Goal: Task Accomplishment & Management: Manage account settings

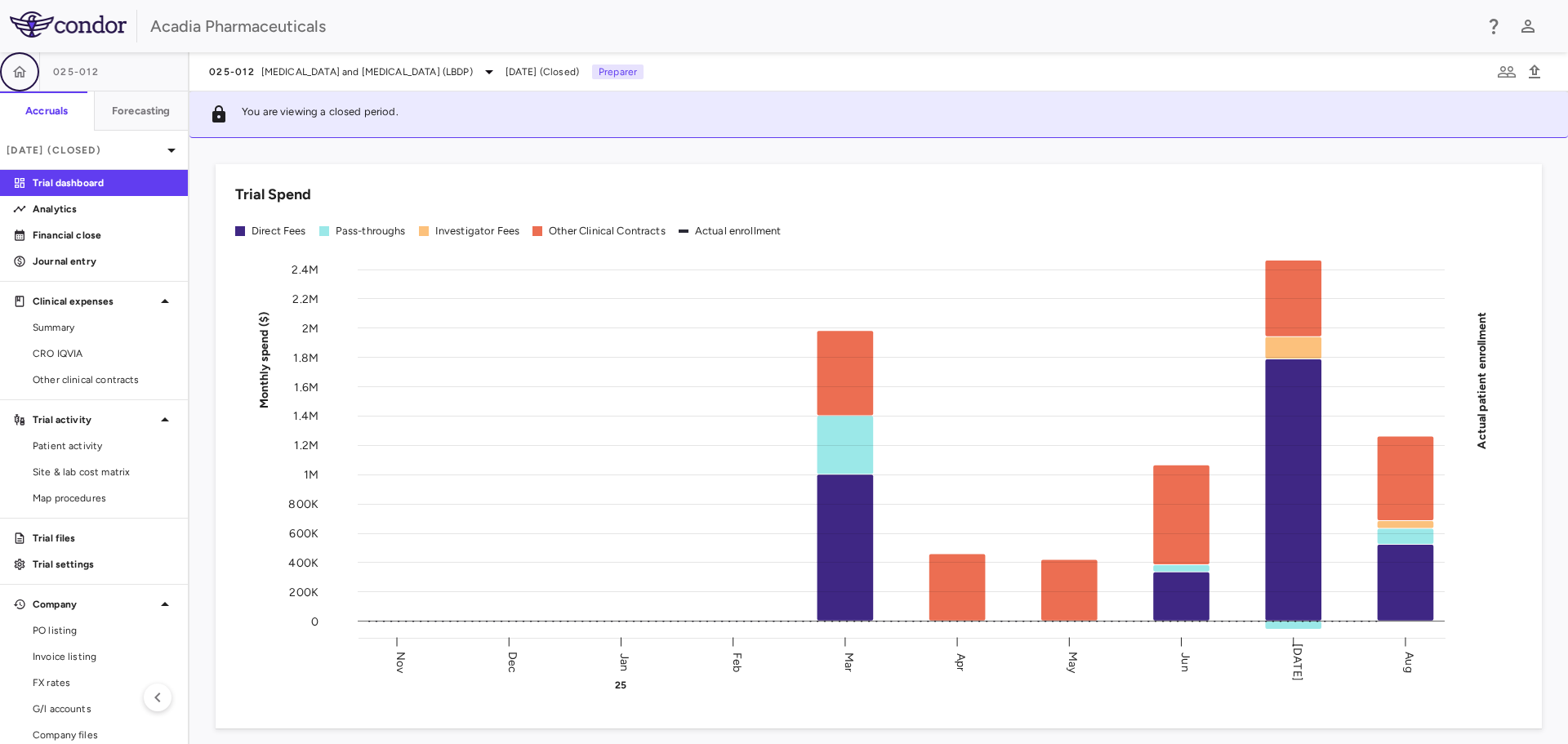
click at [23, 75] on icon "button" at bounding box center [20, 71] width 14 height 12
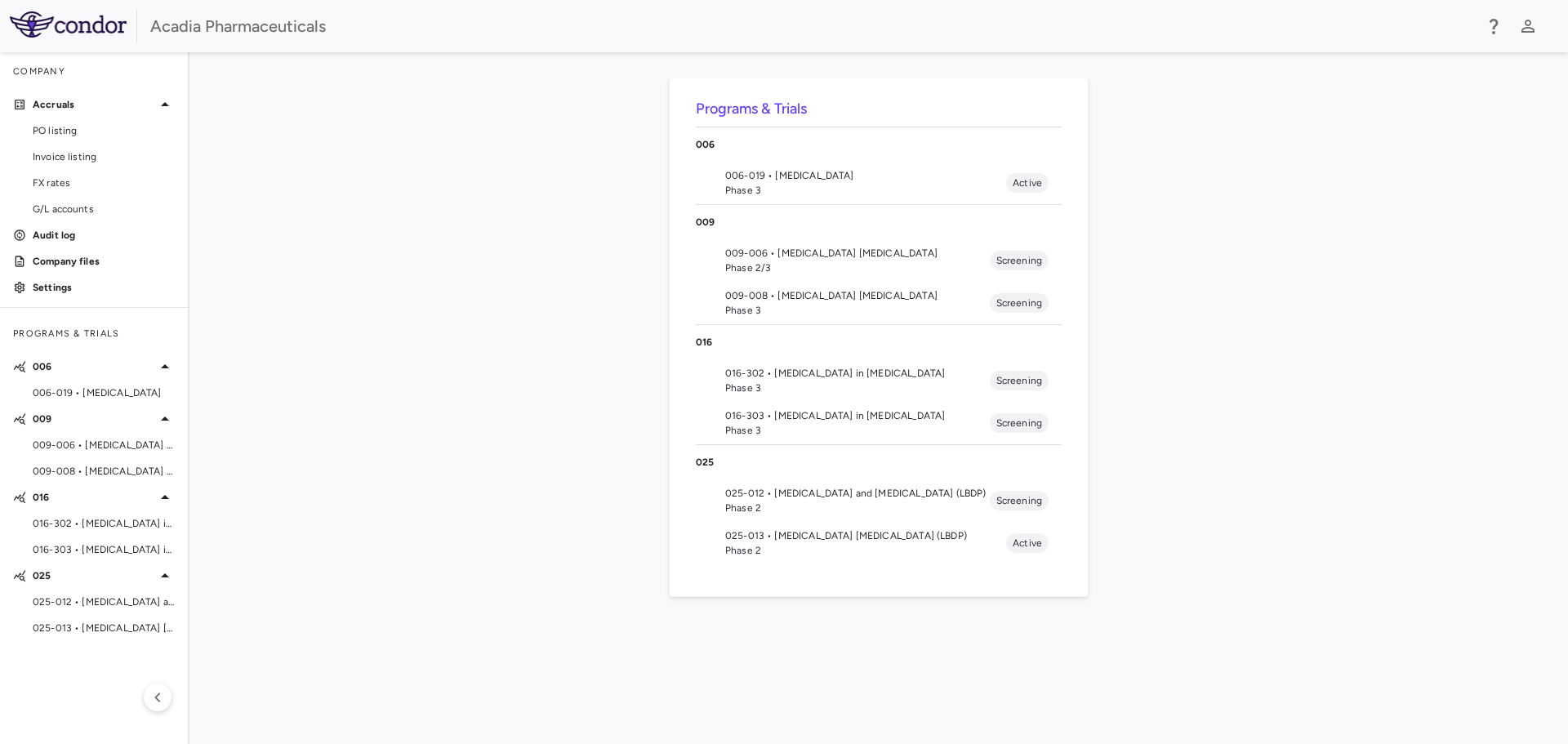
click at [822, 264] on span "Phase 2/3" at bounding box center [857, 268] width 264 height 15
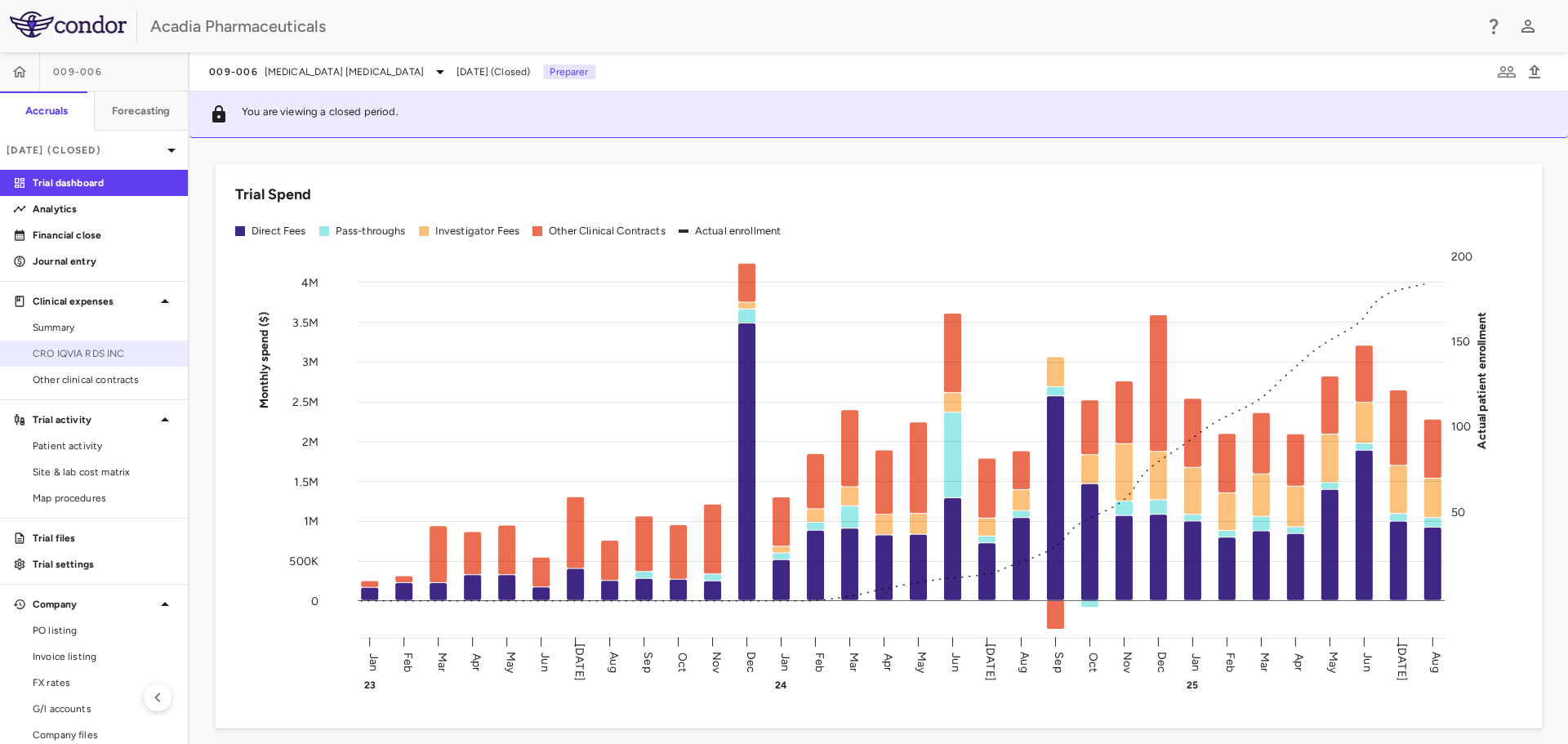
click at [112, 365] on link "CRO IQVIA RDS INC" at bounding box center [94, 353] width 188 height 24
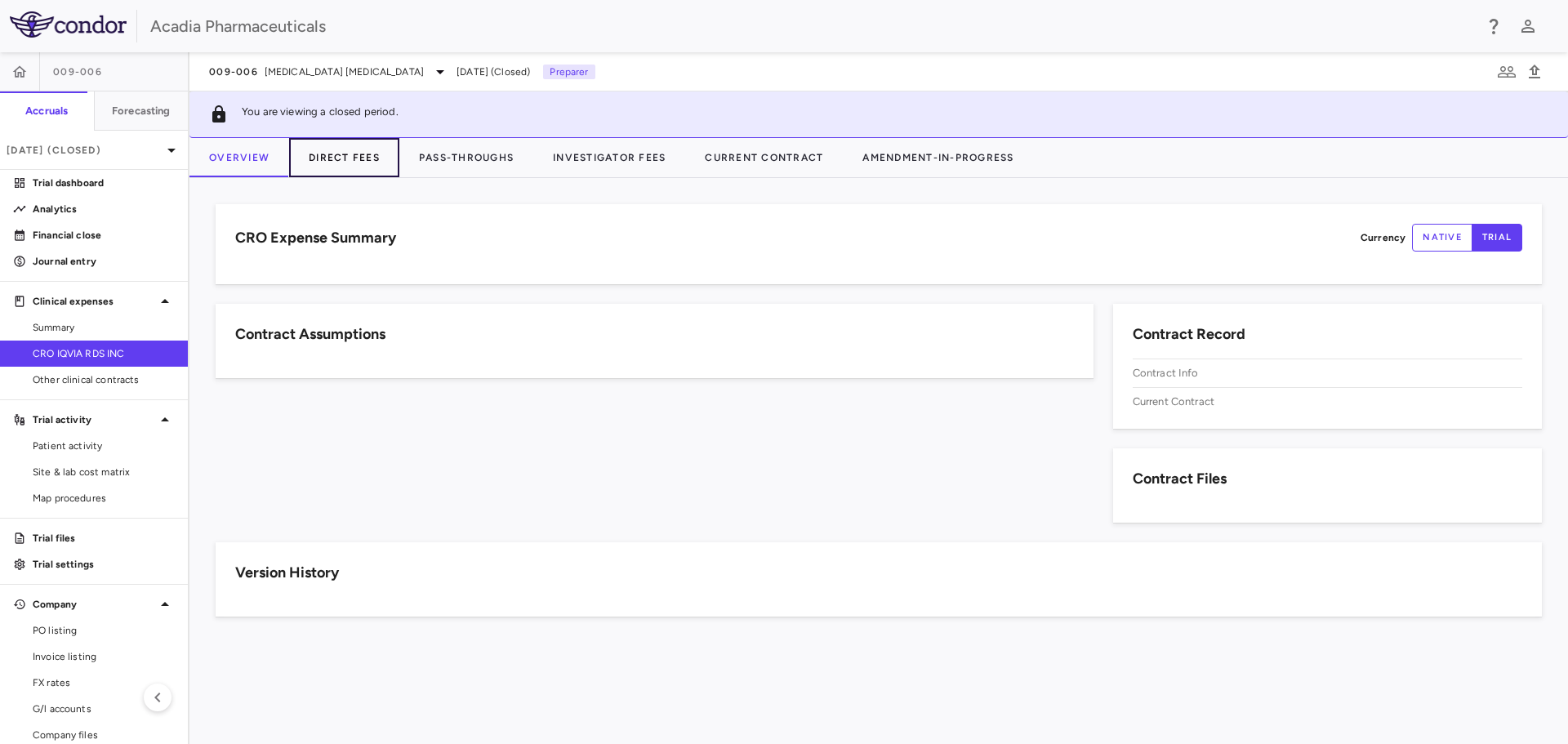
click at [379, 153] on button "Direct Fees" at bounding box center [344, 157] width 110 height 39
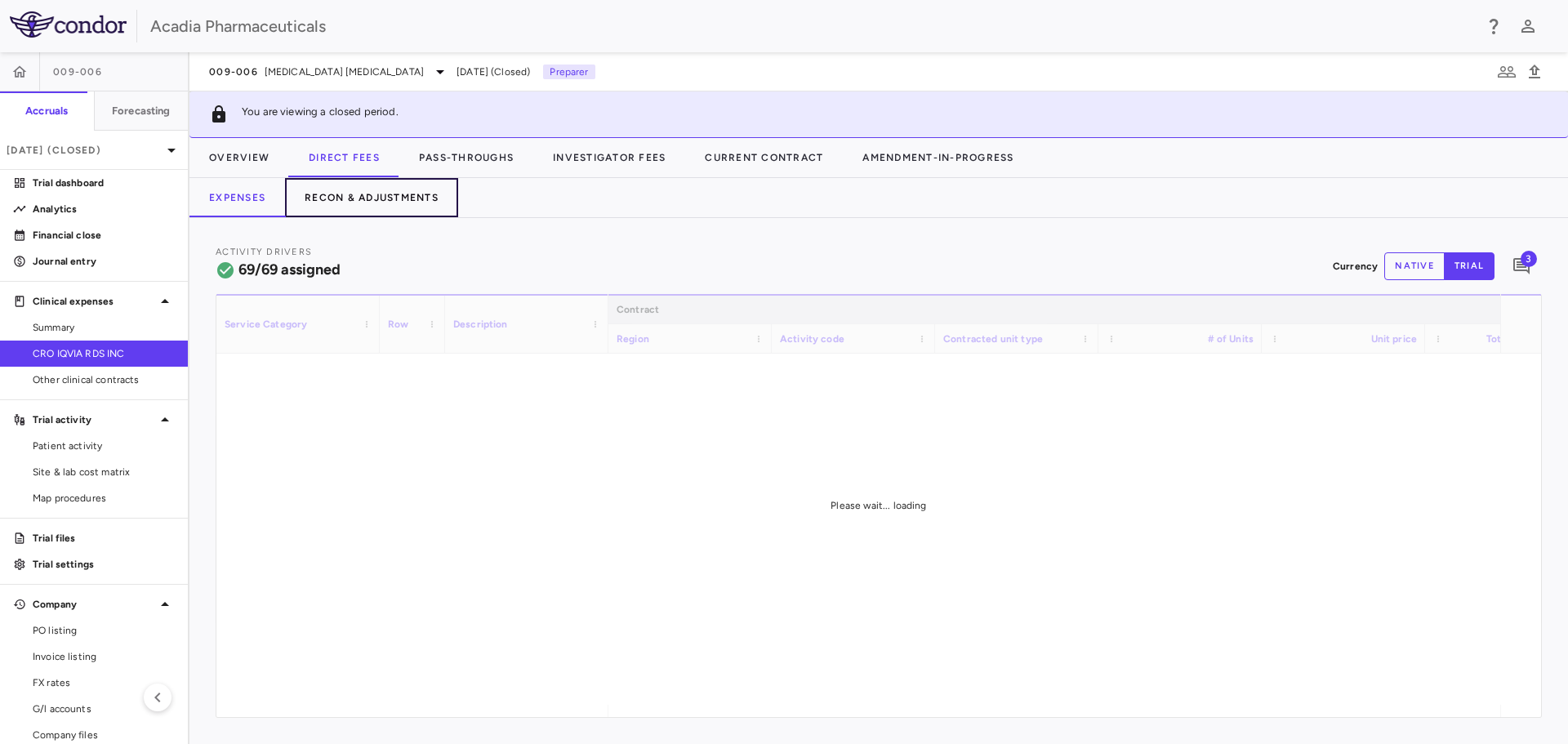
click at [341, 197] on button "Recon & Adjustments" at bounding box center [371, 197] width 173 height 39
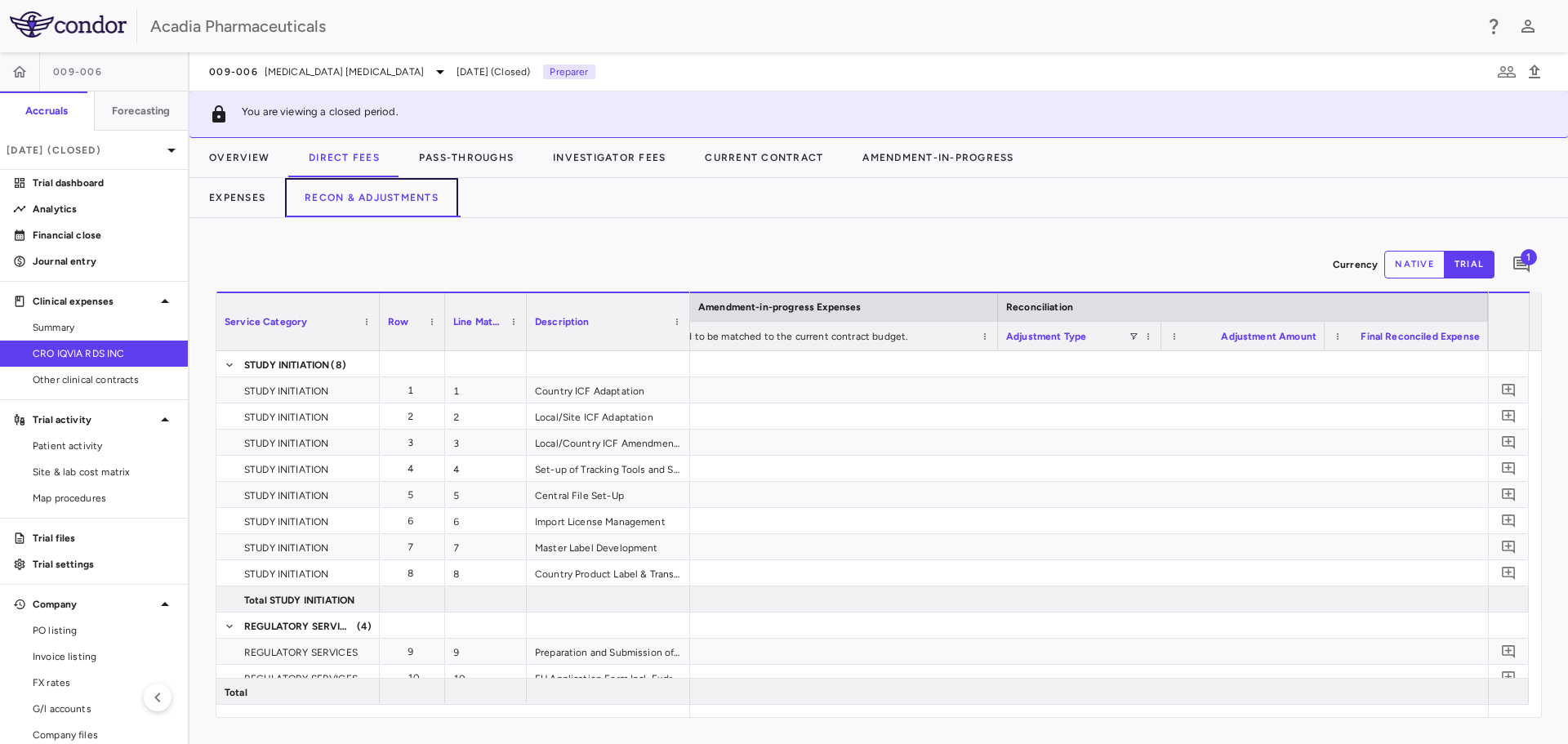
scroll to position [0, 2264]
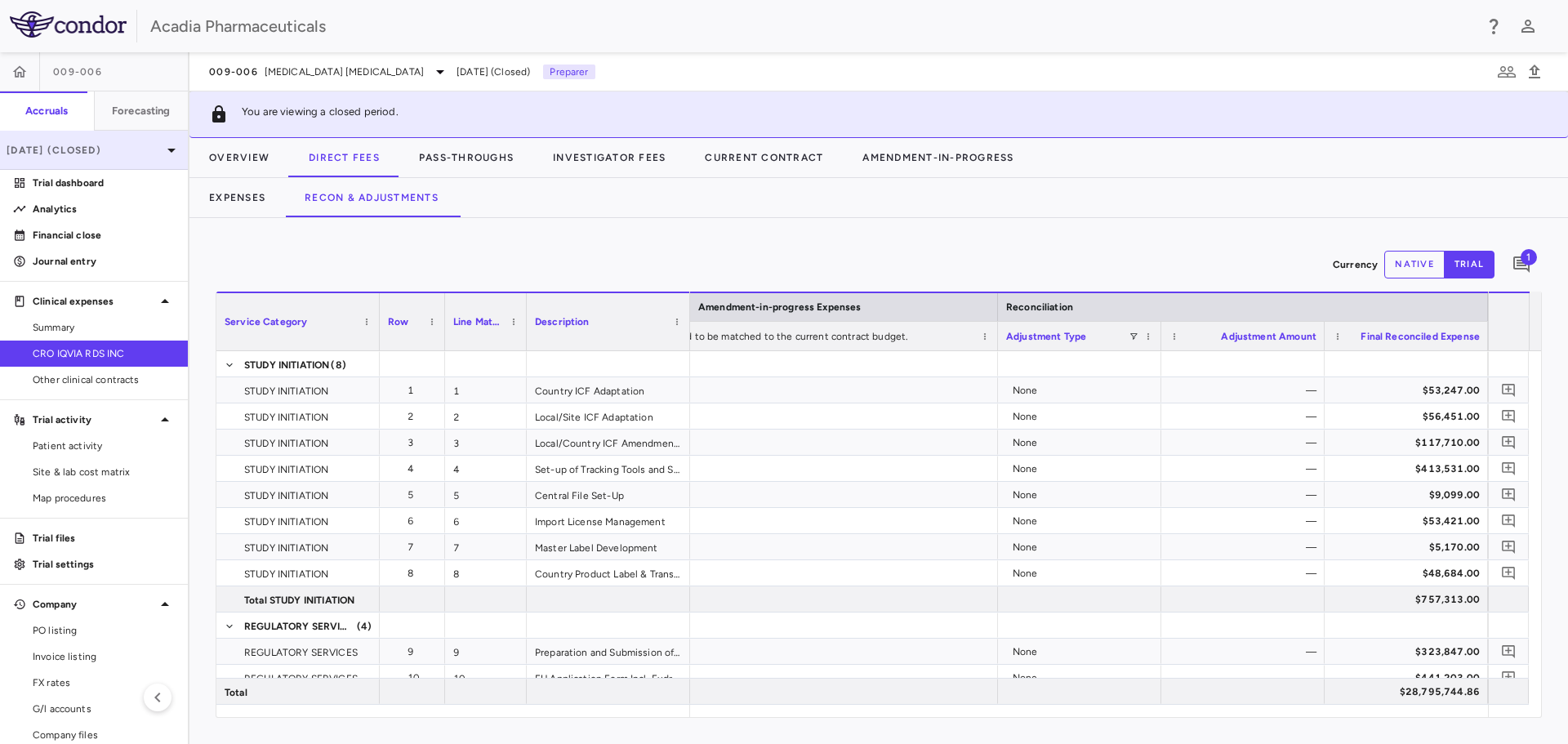
click at [114, 149] on p "Aug 2025 (Closed)" at bounding box center [84, 150] width 155 height 15
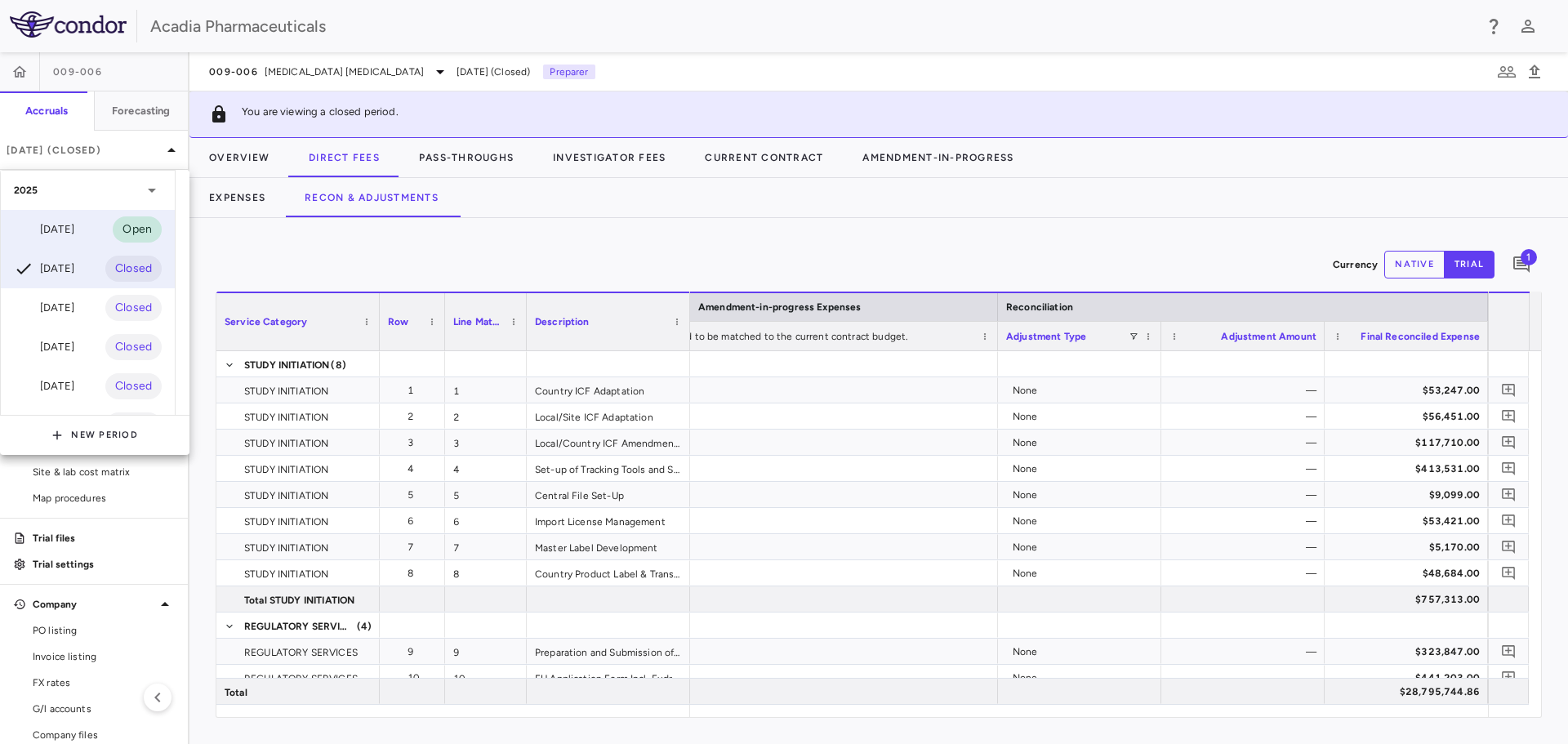
click at [64, 231] on div "Sep 2025" at bounding box center [44, 229] width 60 height 19
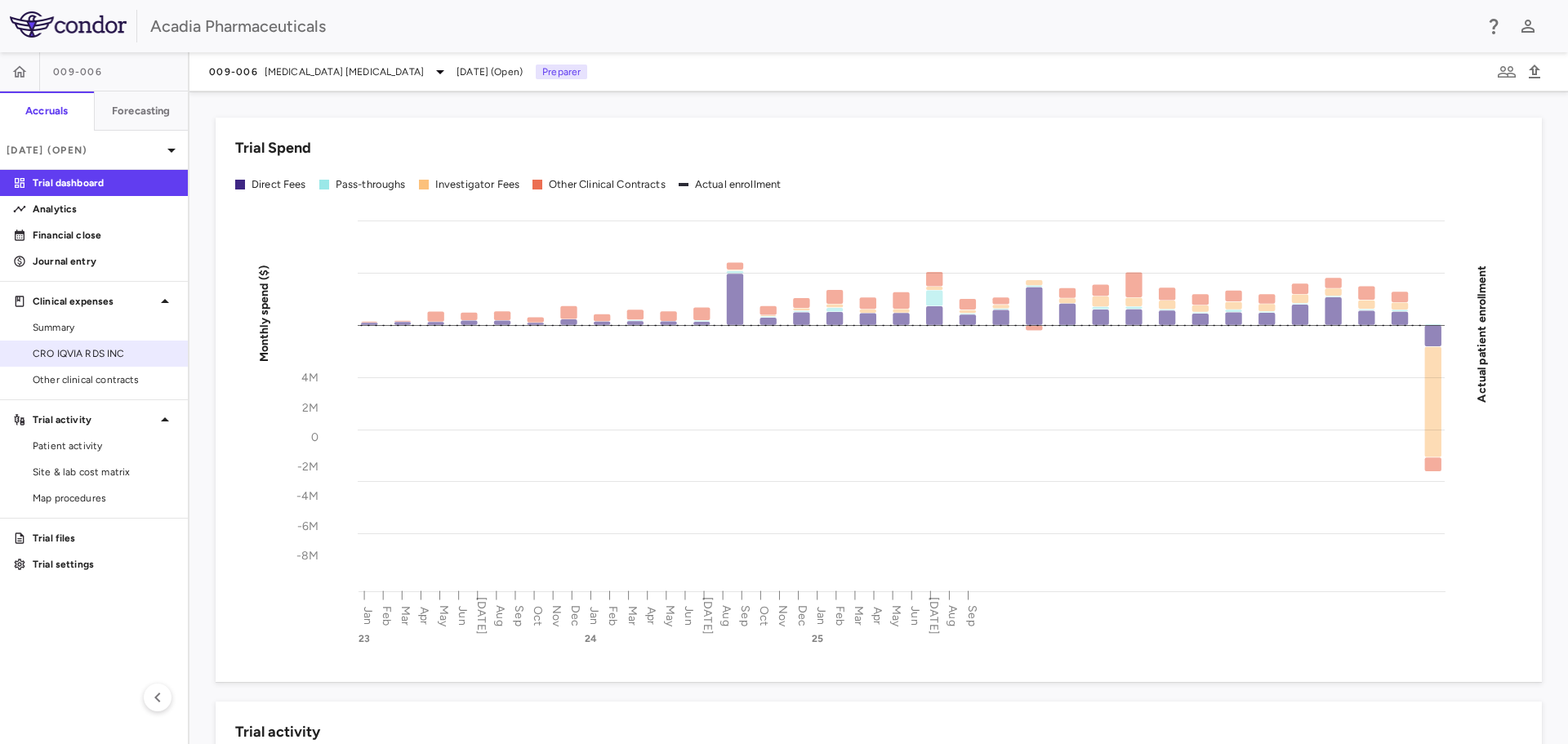
click at [91, 347] on span "CRO IQVIA RDS INC" at bounding box center [104, 354] width 142 height 15
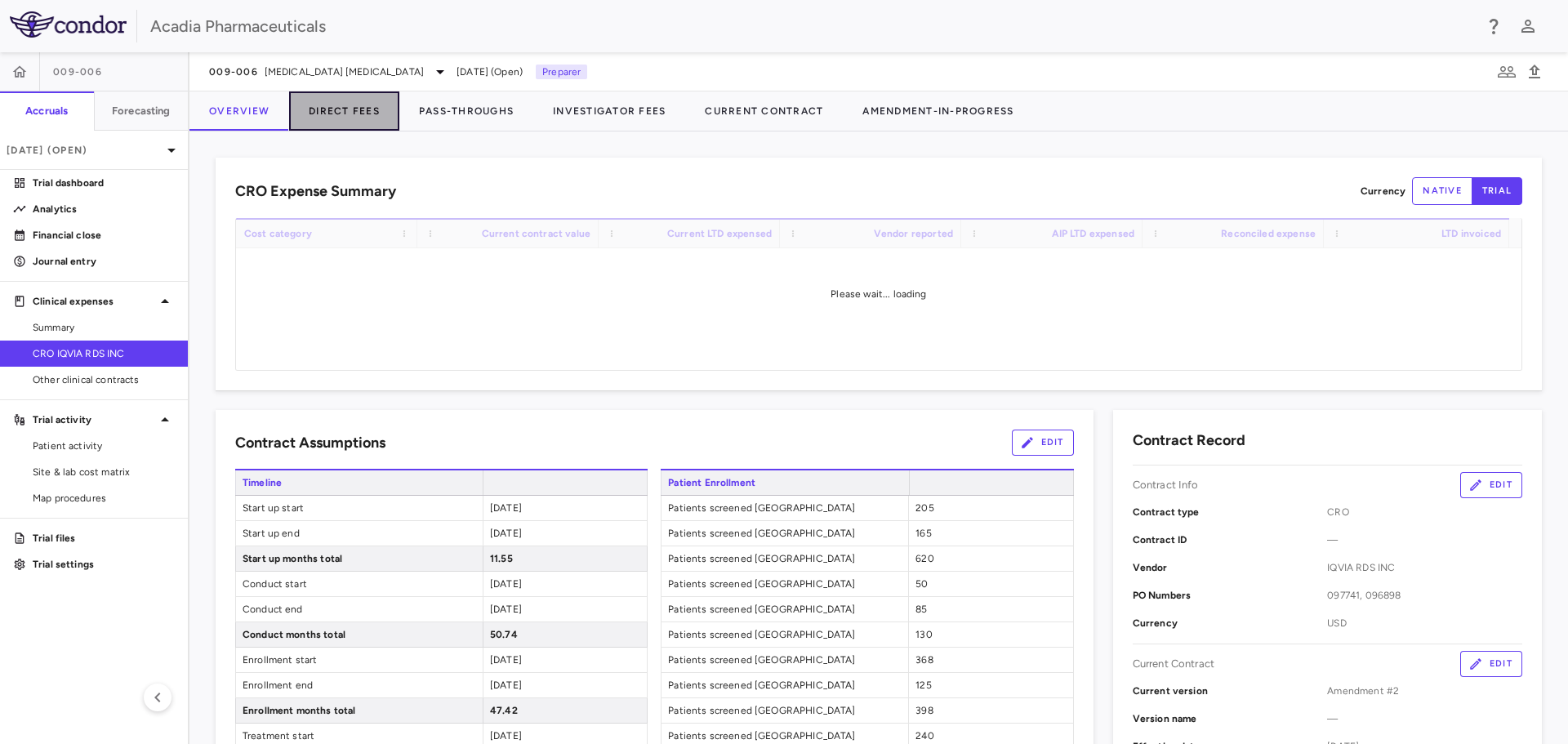
click at [379, 110] on button "Direct Fees" at bounding box center [344, 110] width 110 height 39
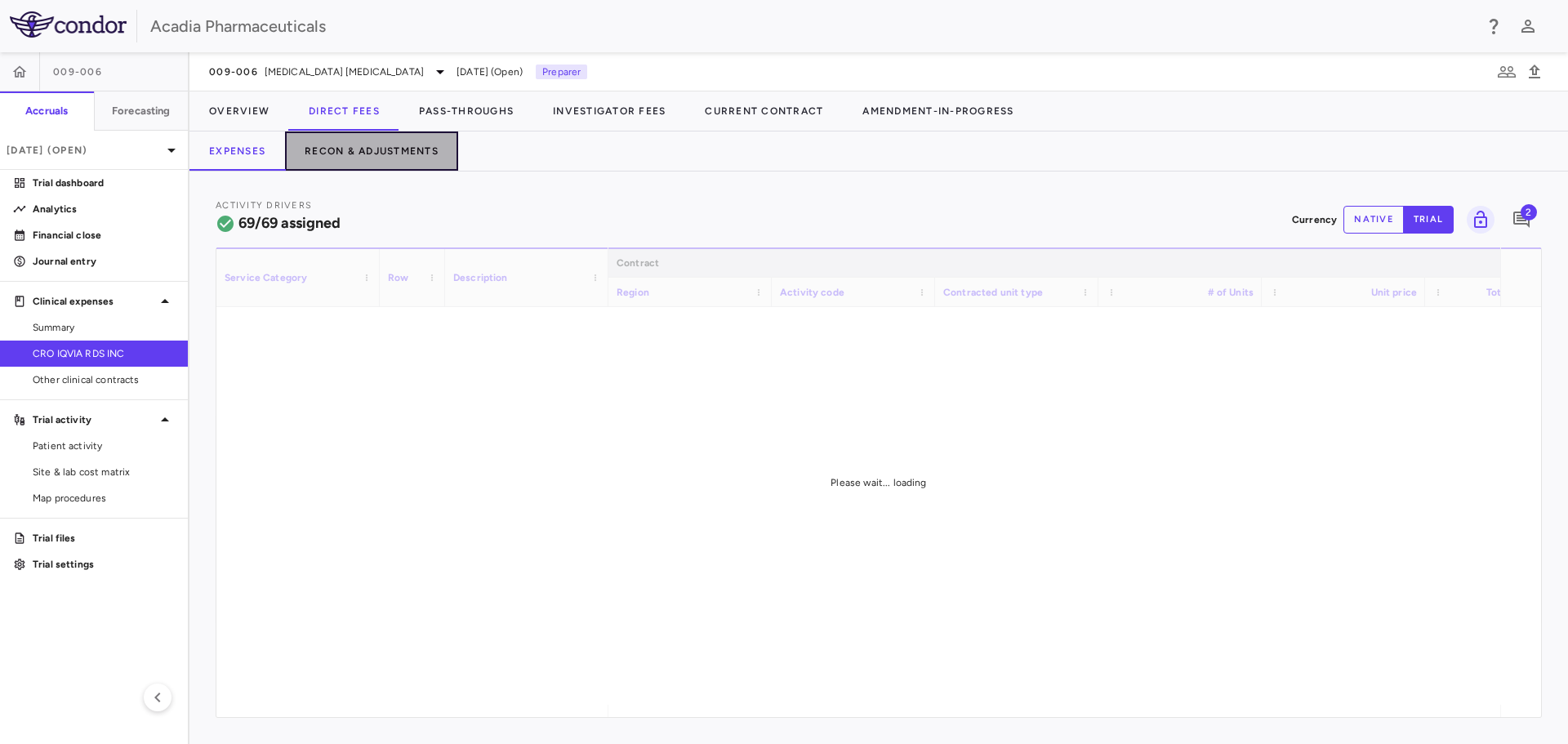
click at [374, 141] on button "Recon & Adjustments" at bounding box center [371, 150] width 173 height 39
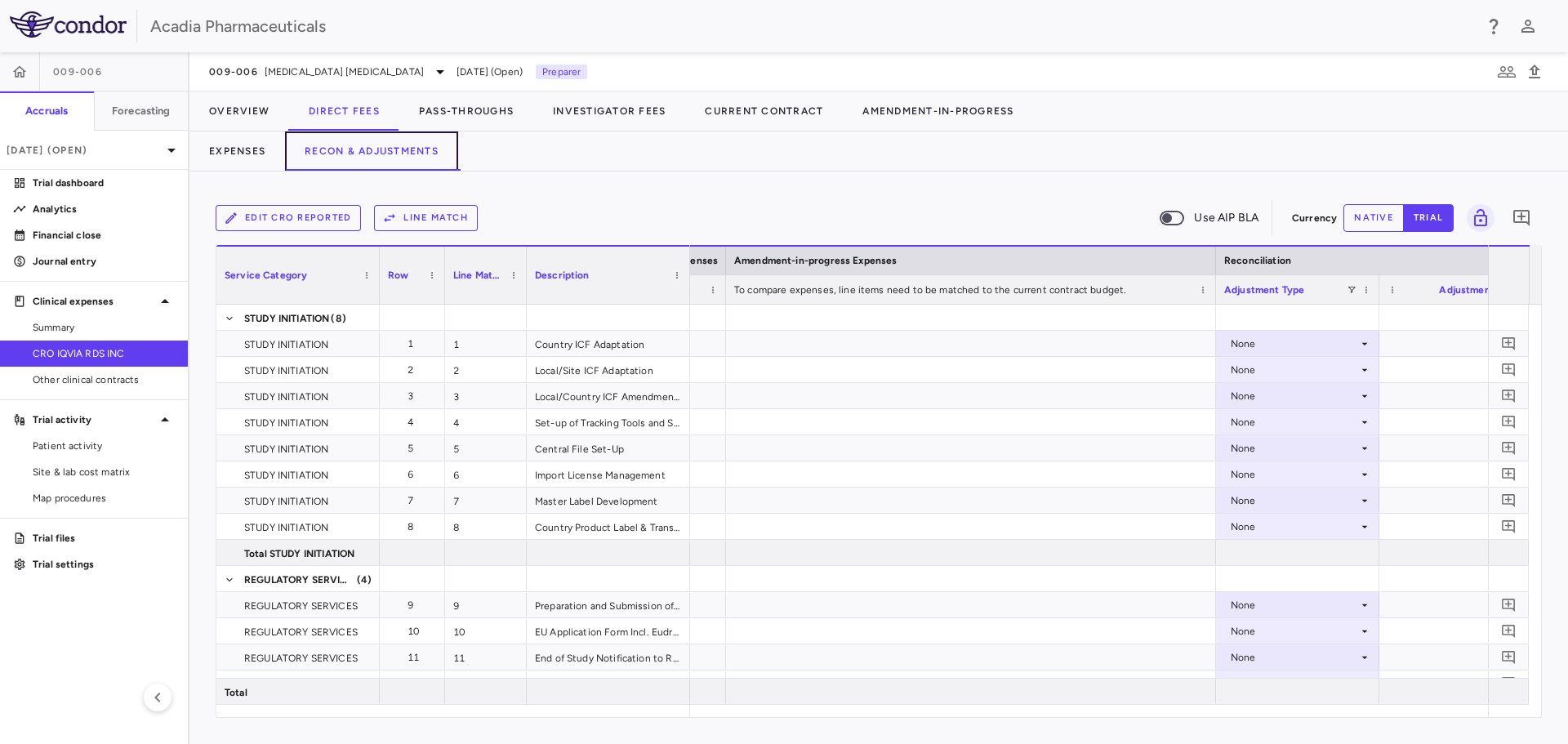
scroll to position [0, 2007]
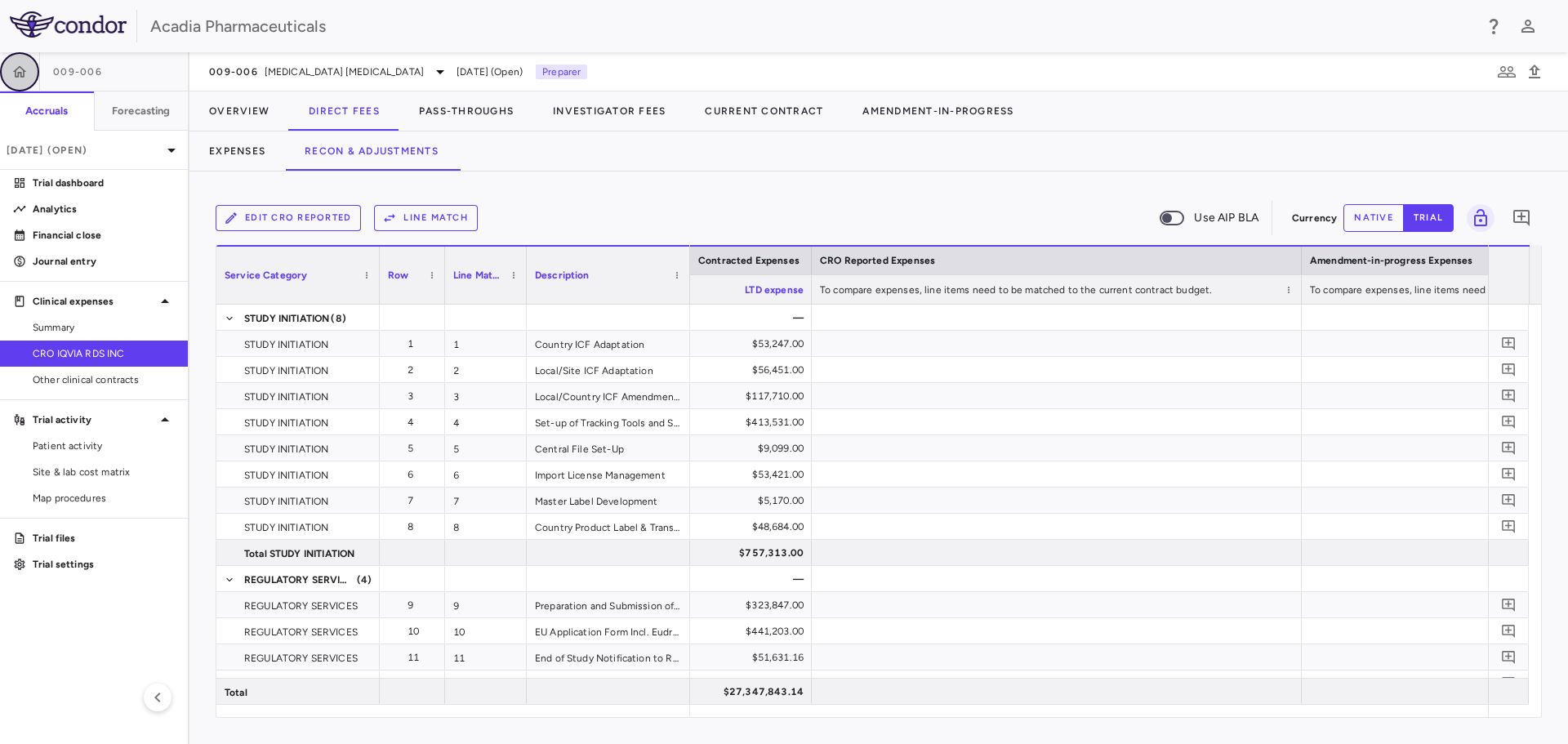
click at [17, 78] on icon "button" at bounding box center [20, 72] width 17 height 17
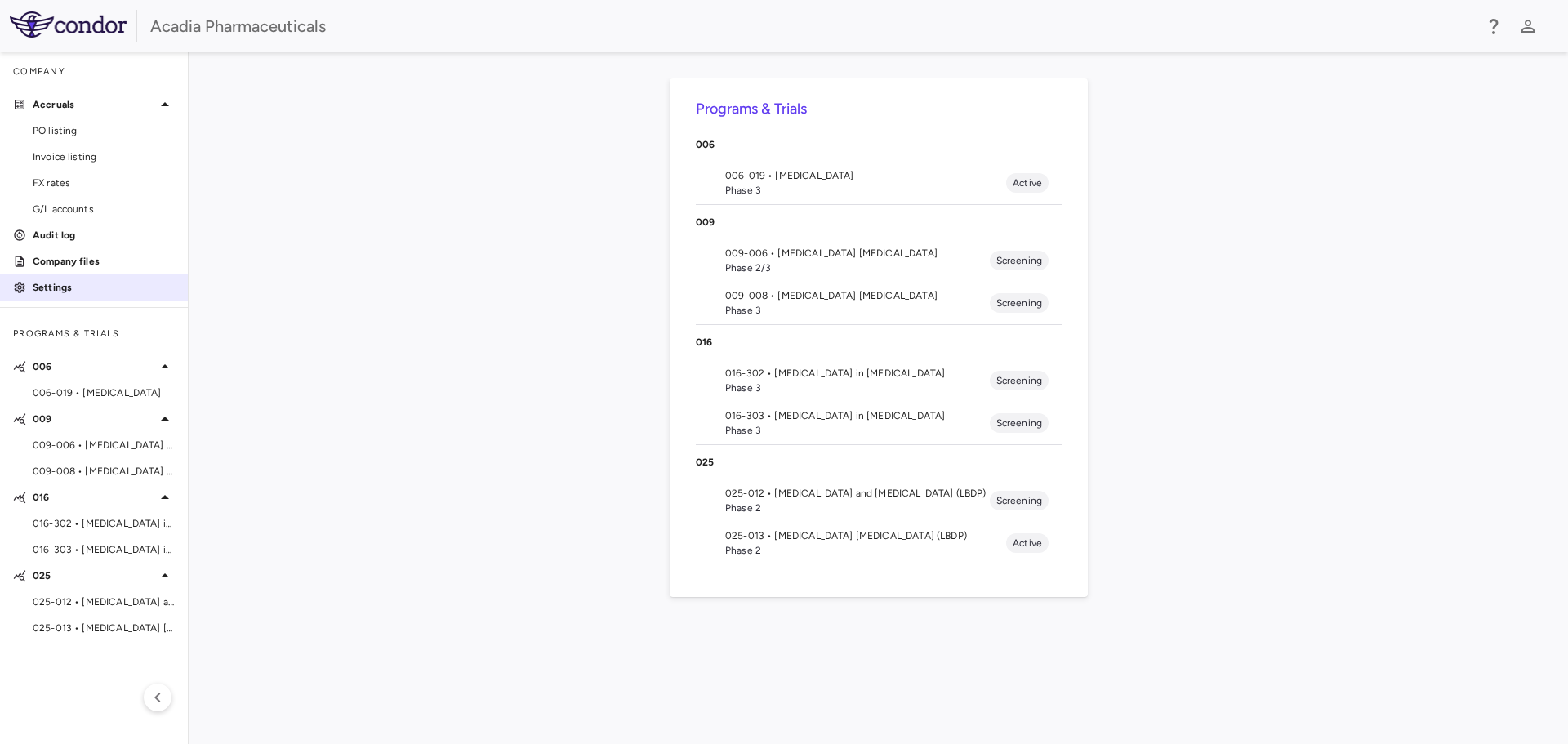
click at [69, 287] on p "Settings" at bounding box center [104, 288] width 142 height 15
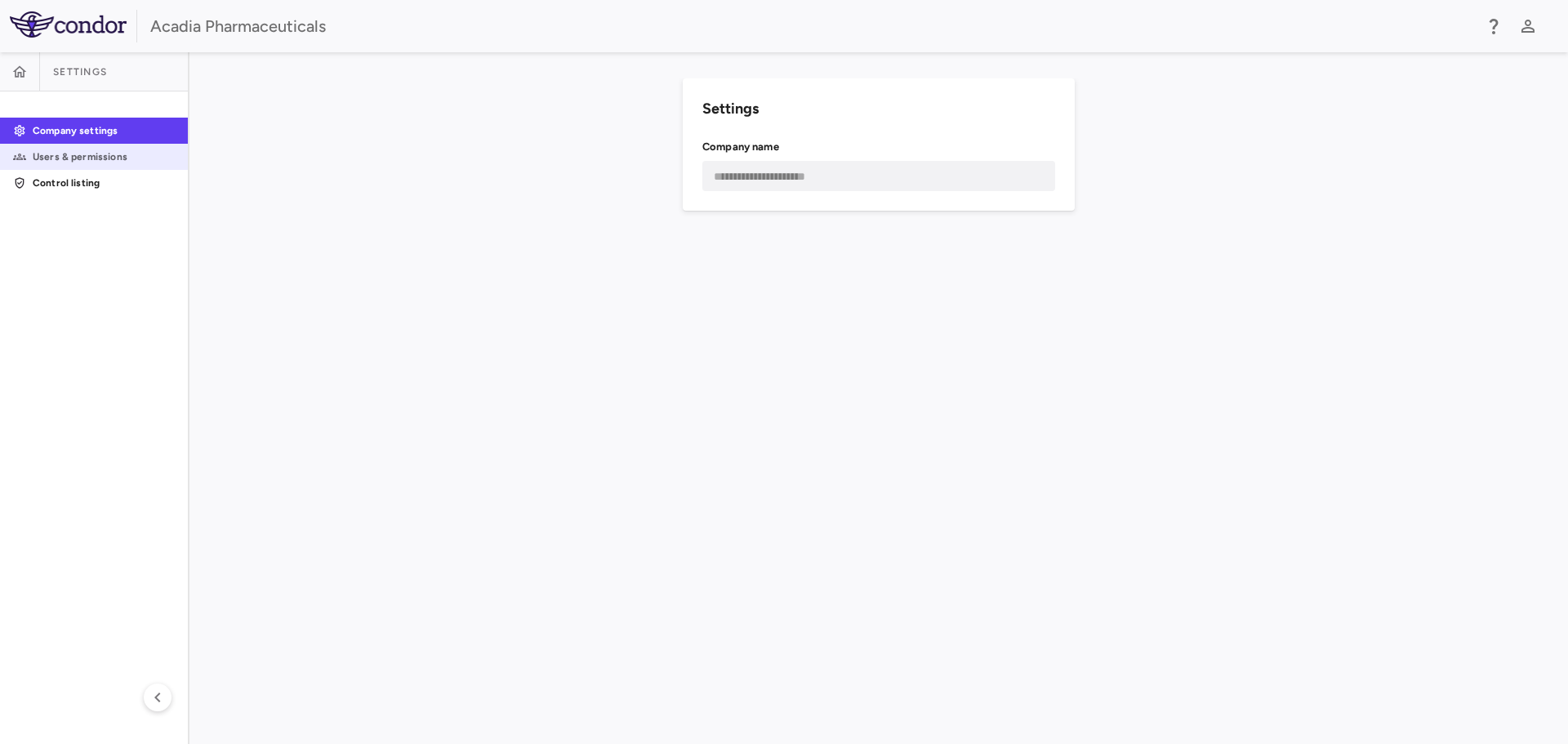
click at [127, 165] on link "Users & permissions" at bounding box center [94, 156] width 188 height 24
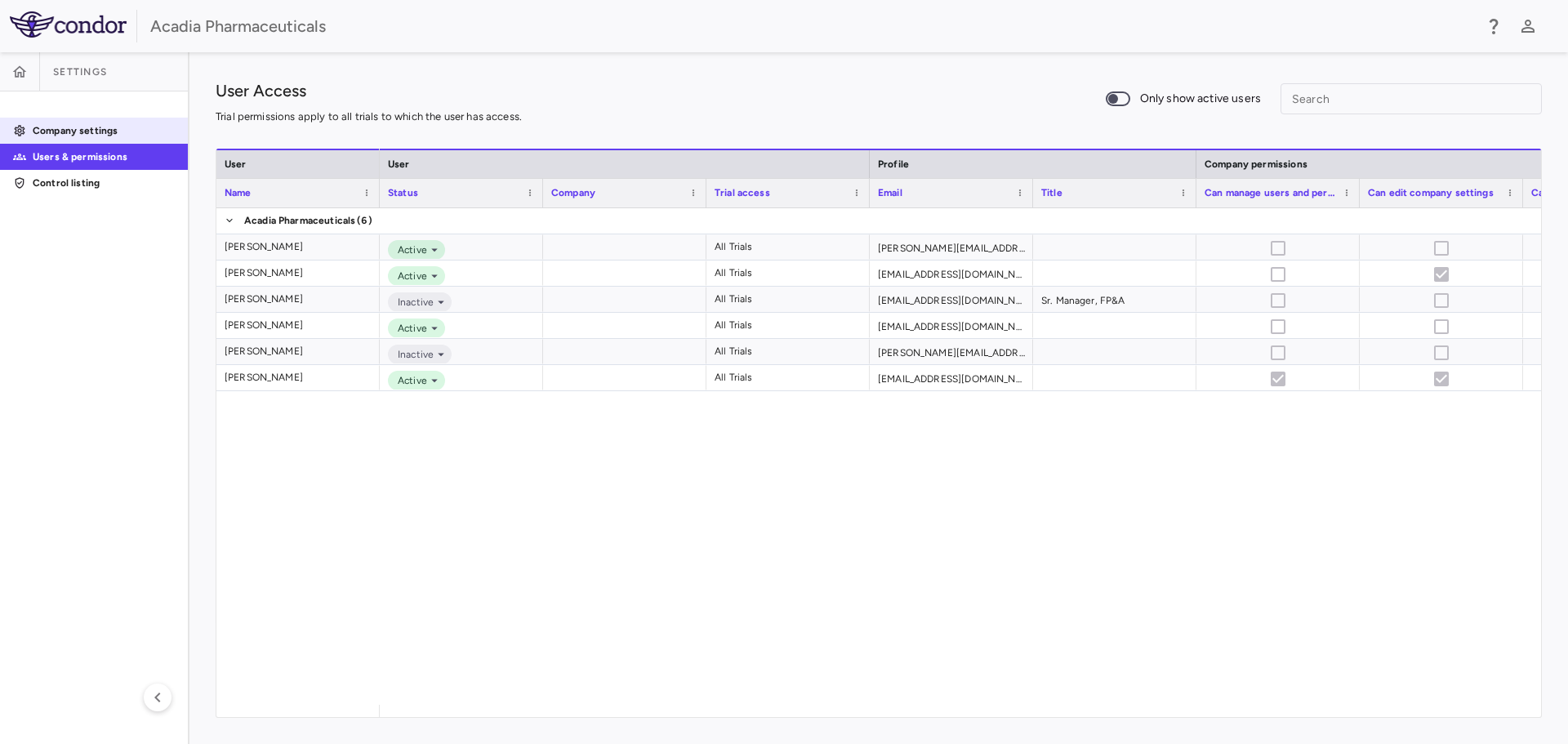
click at [128, 138] on link "Company settings" at bounding box center [94, 130] width 188 height 24
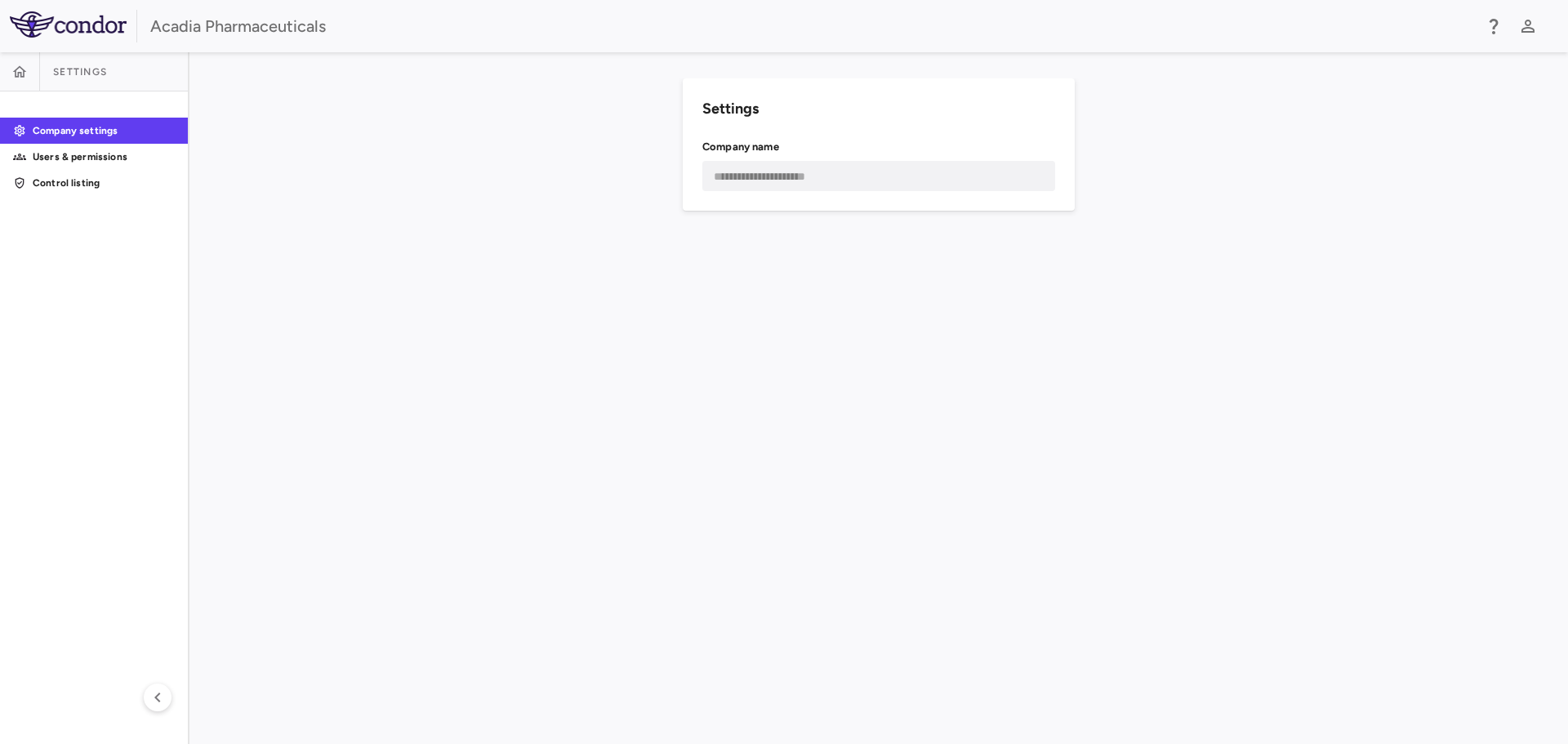
click at [807, 155] on div "**********" at bounding box center [878, 145] width 392 height 132
click at [724, 156] on div "**********" at bounding box center [878, 145] width 392 height 132
click at [78, 198] on aside "Settings Company settings Users & permissions Control listing" at bounding box center [94, 398] width 190 height 691
click at [76, 189] on p "Control listing" at bounding box center [104, 183] width 142 height 15
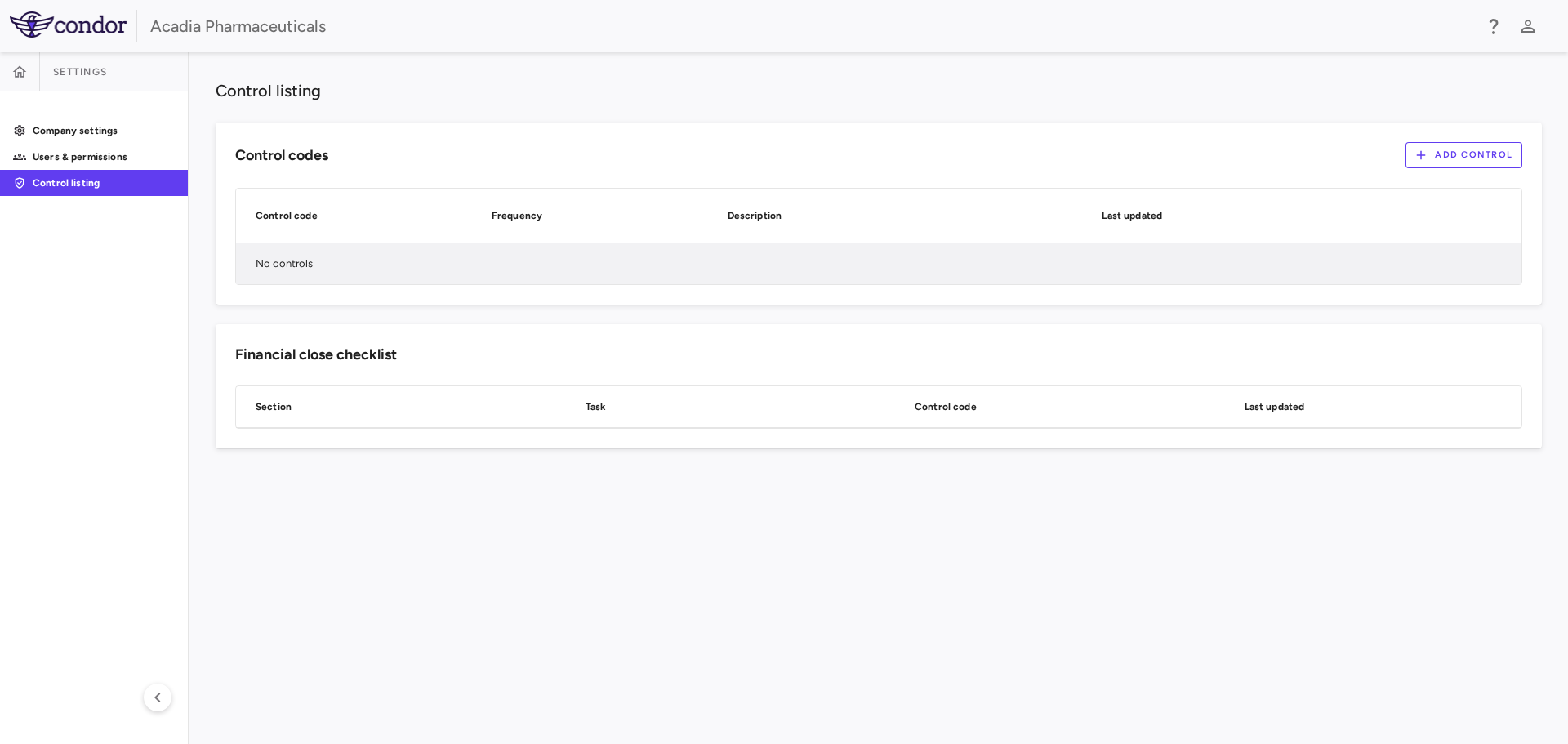
click at [578, 263] on div "No controls" at bounding box center [878, 263] width 1285 height 41
click at [269, 262] on p "No controls" at bounding box center [284, 264] width 58 height 15
click at [272, 394] on div "Section" at bounding box center [384, 406] width 298 height 41
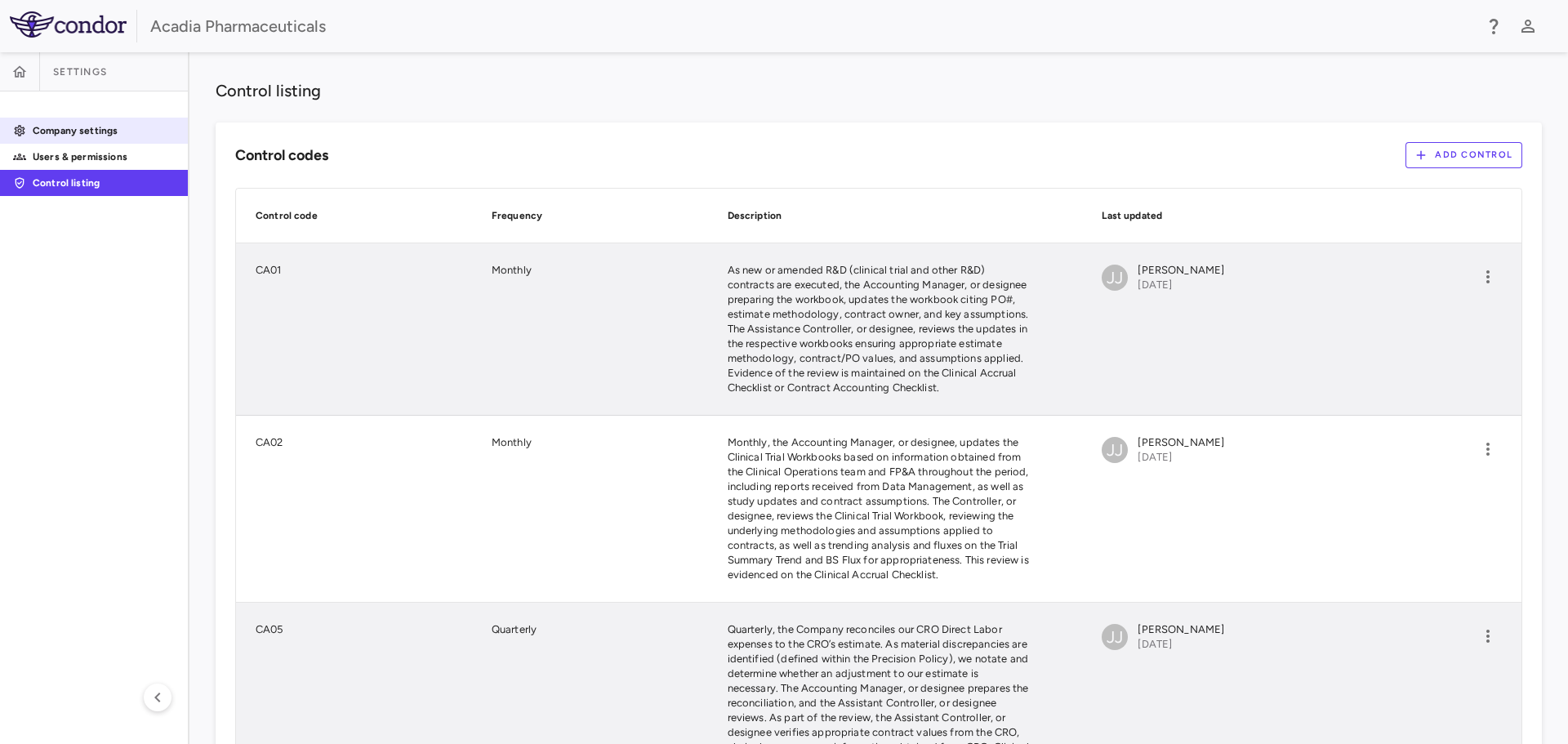
click at [79, 130] on p "Company settings" at bounding box center [104, 131] width 142 height 15
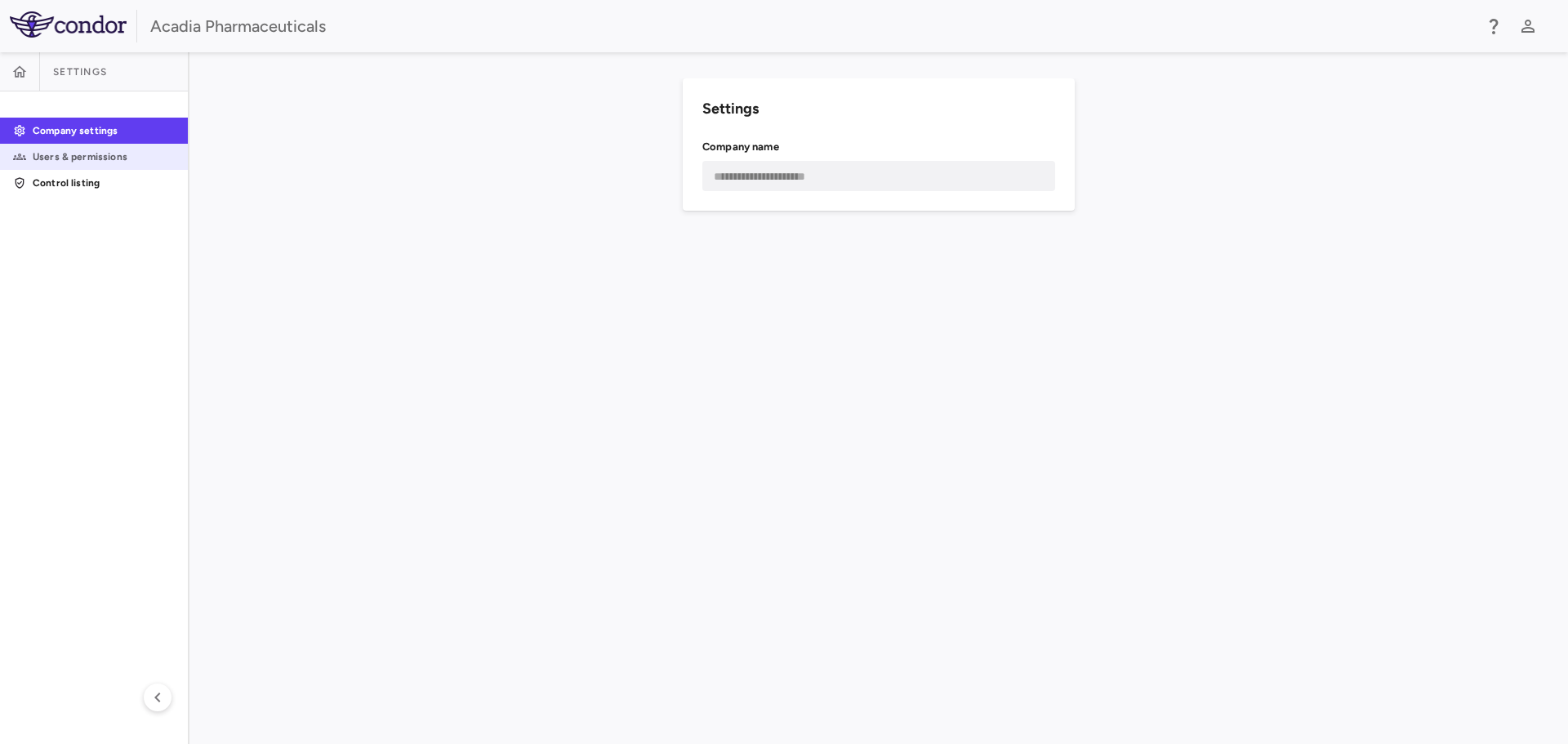
click at [60, 151] on p "Users & permissions" at bounding box center [104, 157] width 142 height 15
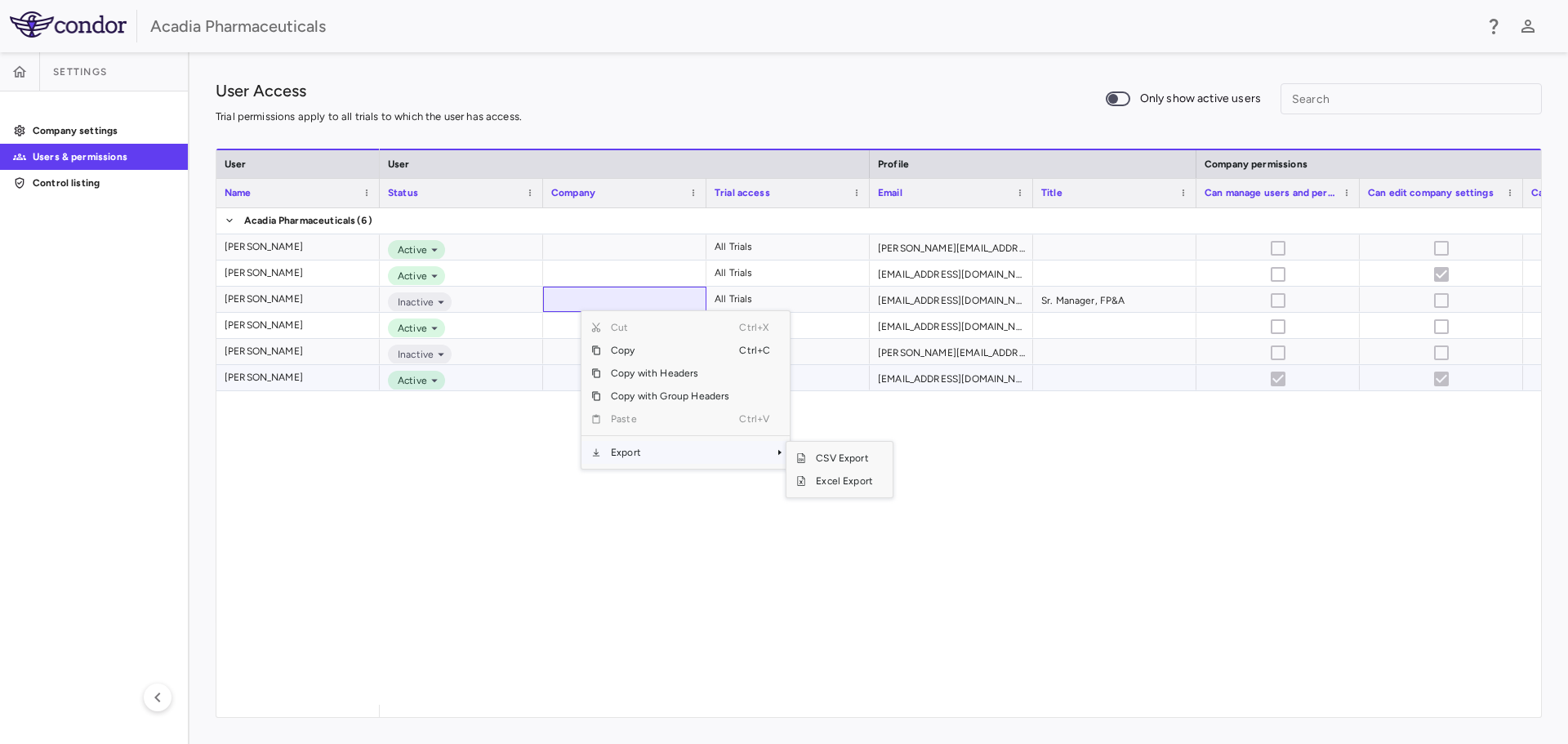
click at [1092, 374] on div at bounding box center [1114, 378] width 163 height 25
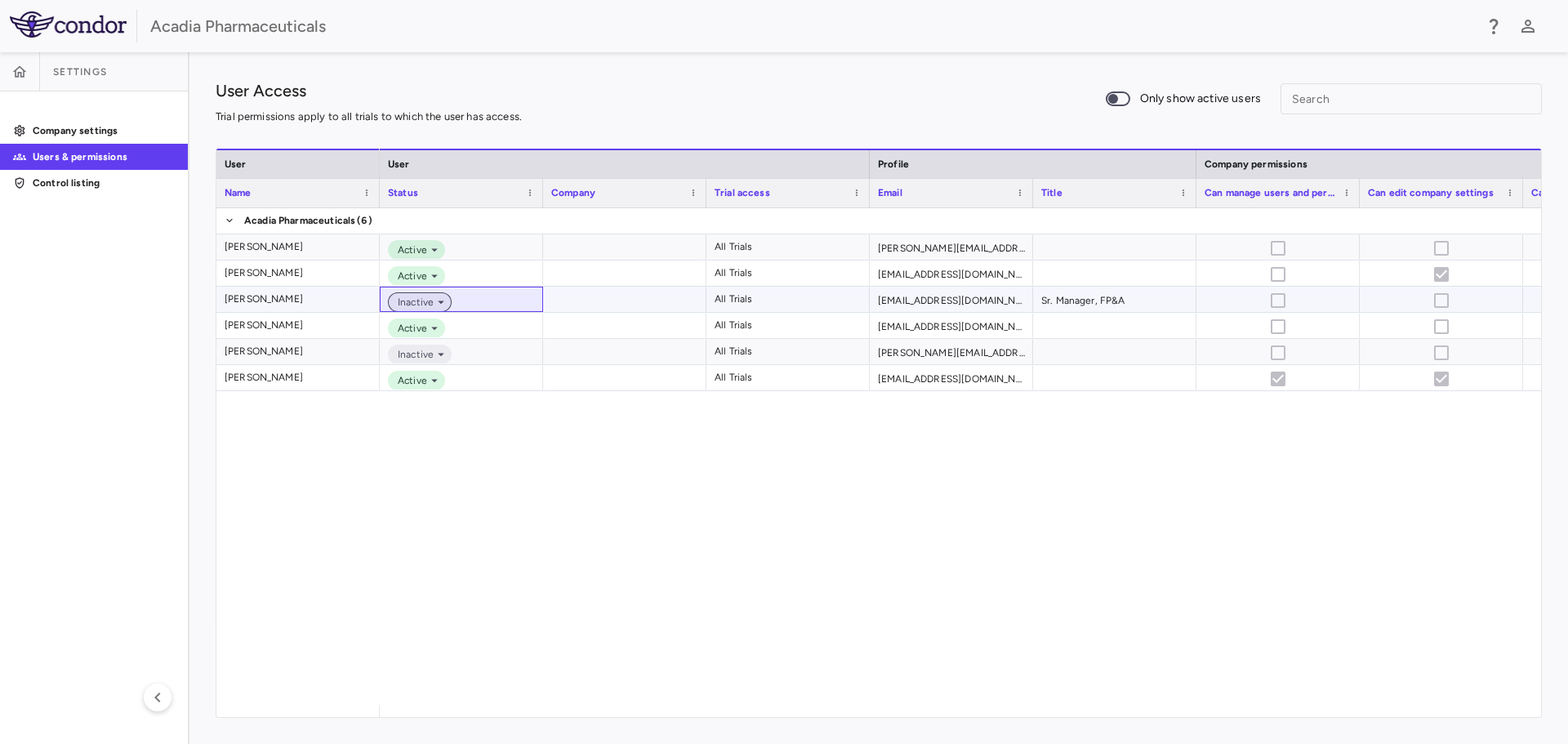
click at [440, 302] on icon at bounding box center [441, 302] width 7 height 3
click at [441, 263] on div "Active" at bounding box center [461, 273] width 163 height 25
click at [438, 270] on icon at bounding box center [435, 276] width 15 height 15
click at [435, 274] on icon at bounding box center [435, 276] width 15 height 15
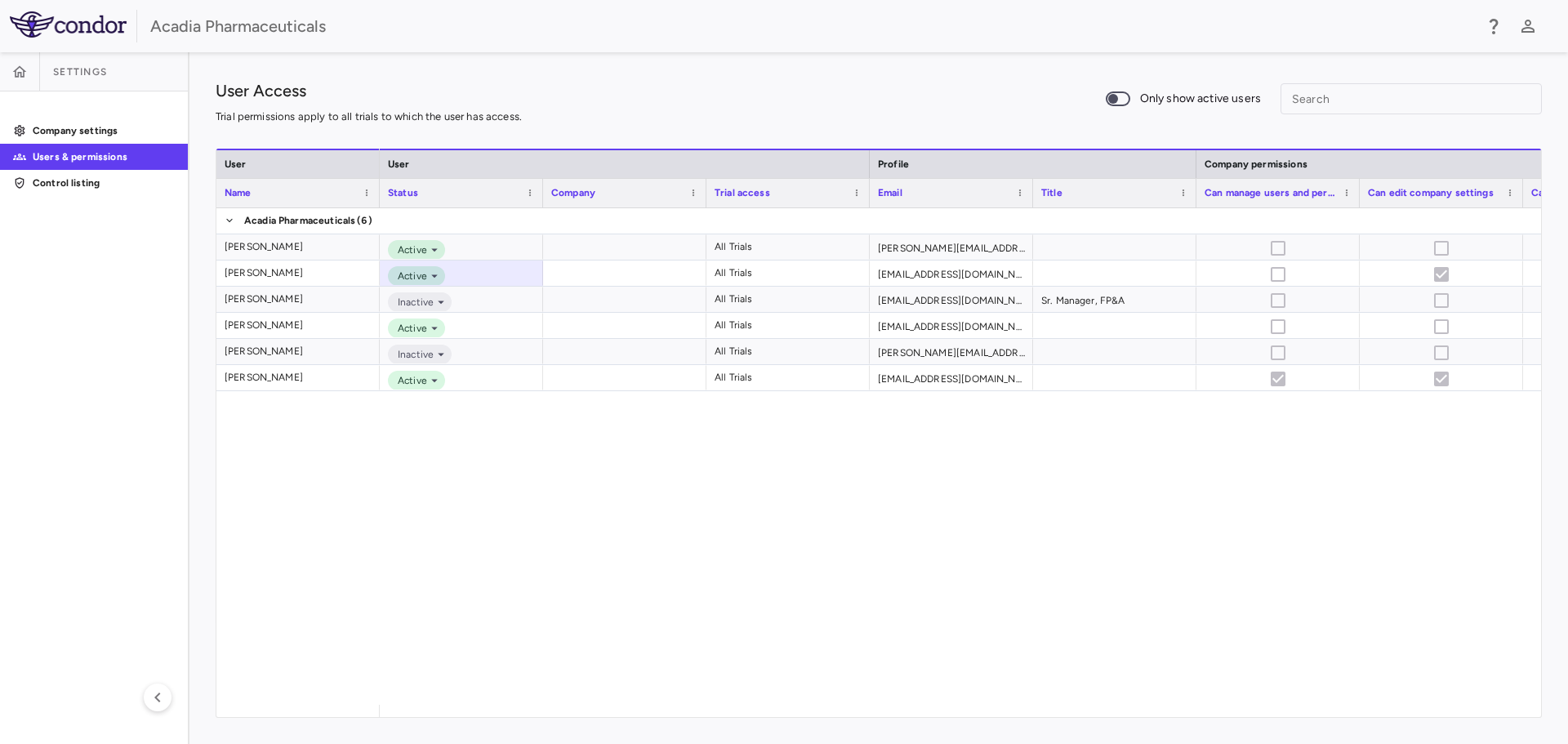
click at [771, 526] on div "Active All Trials erin.kelsey@acadia-pharm.com Active All Trials ldietz@acadia-…" at bounding box center [960, 456] width 1161 height 497
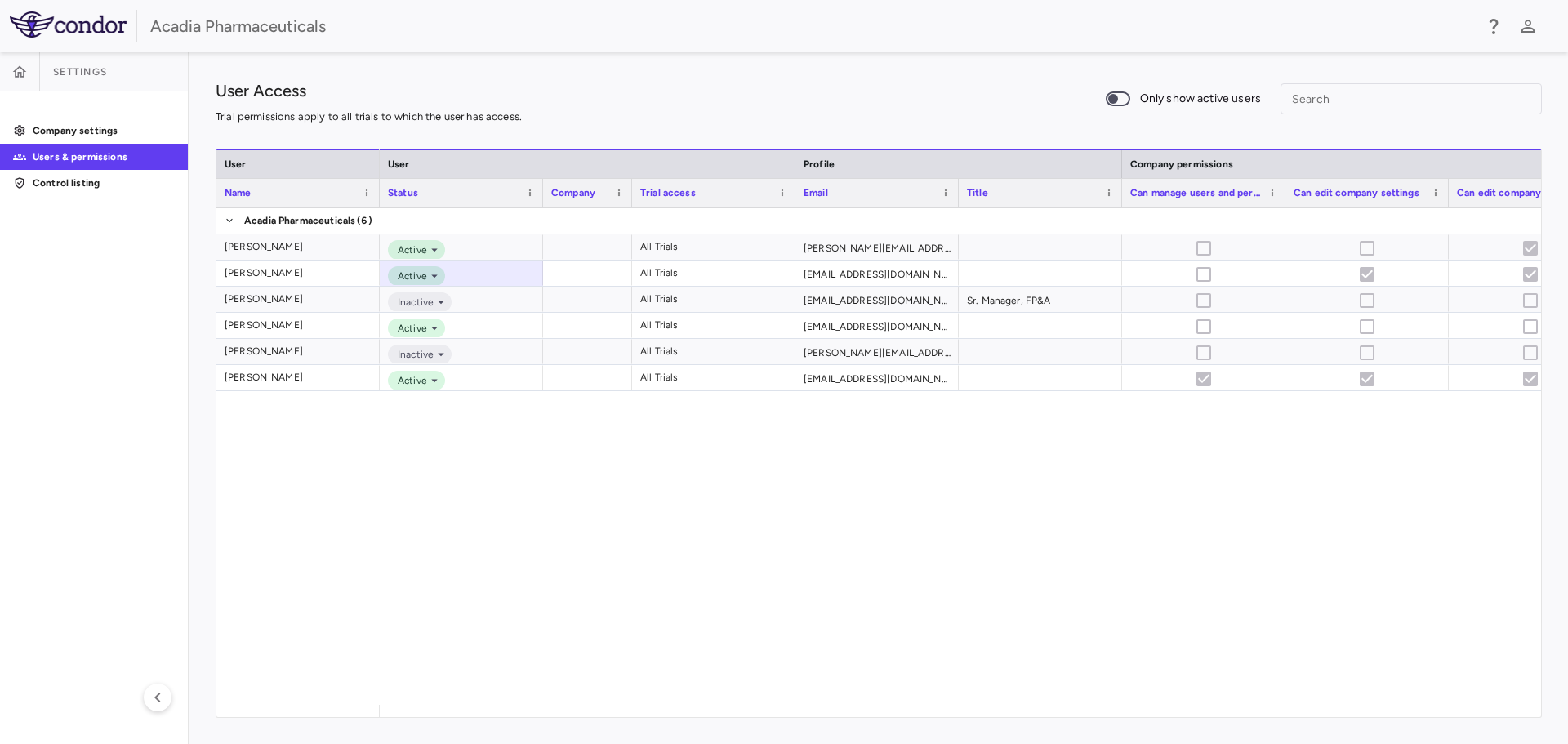
drag, startPoint x: 705, startPoint y: 200, endPoint x: 634, endPoint y: 212, distance: 72.0
click at [634, 212] on div "User Name User Profile Company permissions Trial permissions Status Company" at bounding box center [878, 433] width 1324 height 568
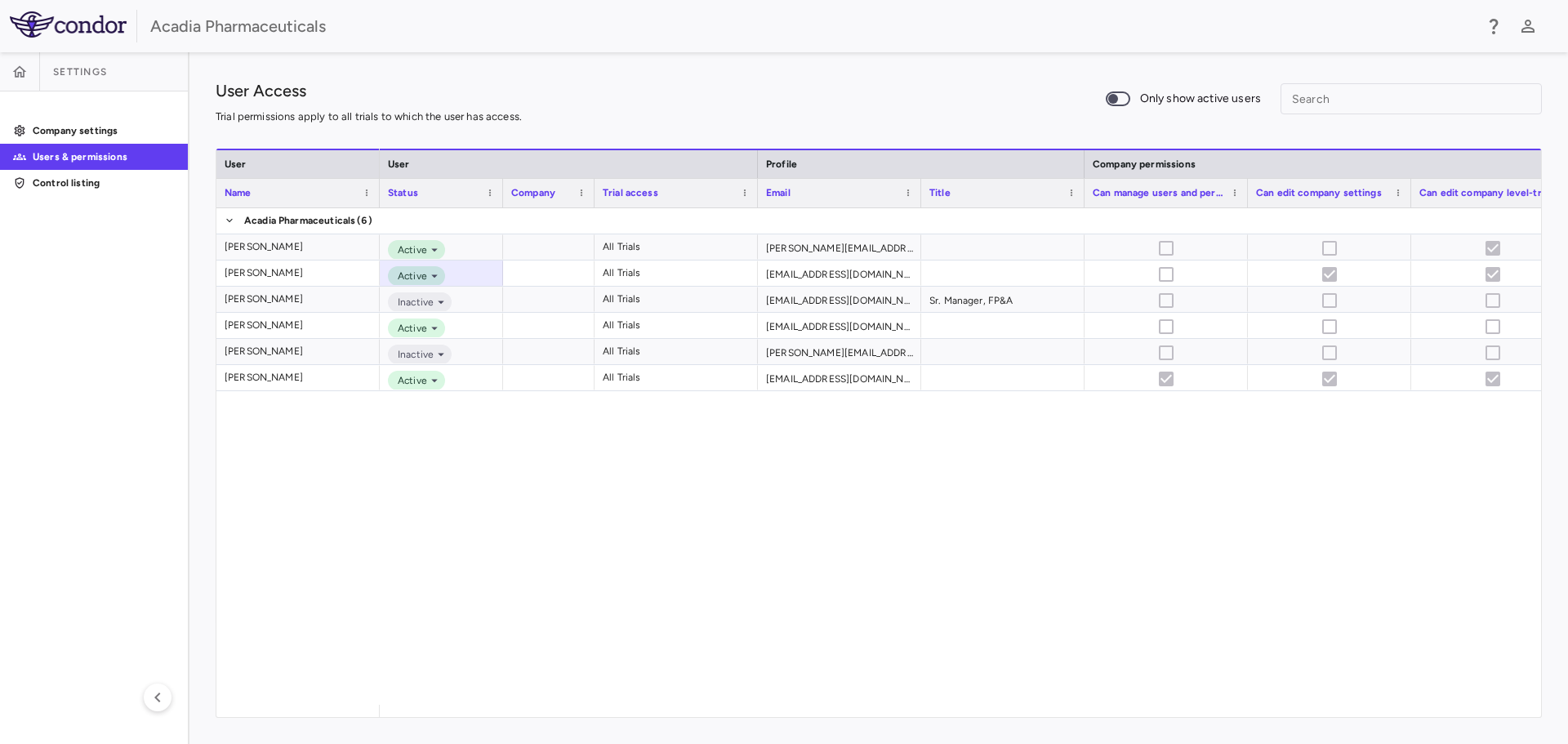
drag, startPoint x: 542, startPoint y: 204, endPoint x: 501, endPoint y: 205, distance: 41.0
click at [501, 205] on div at bounding box center [502, 193] width 7 height 28
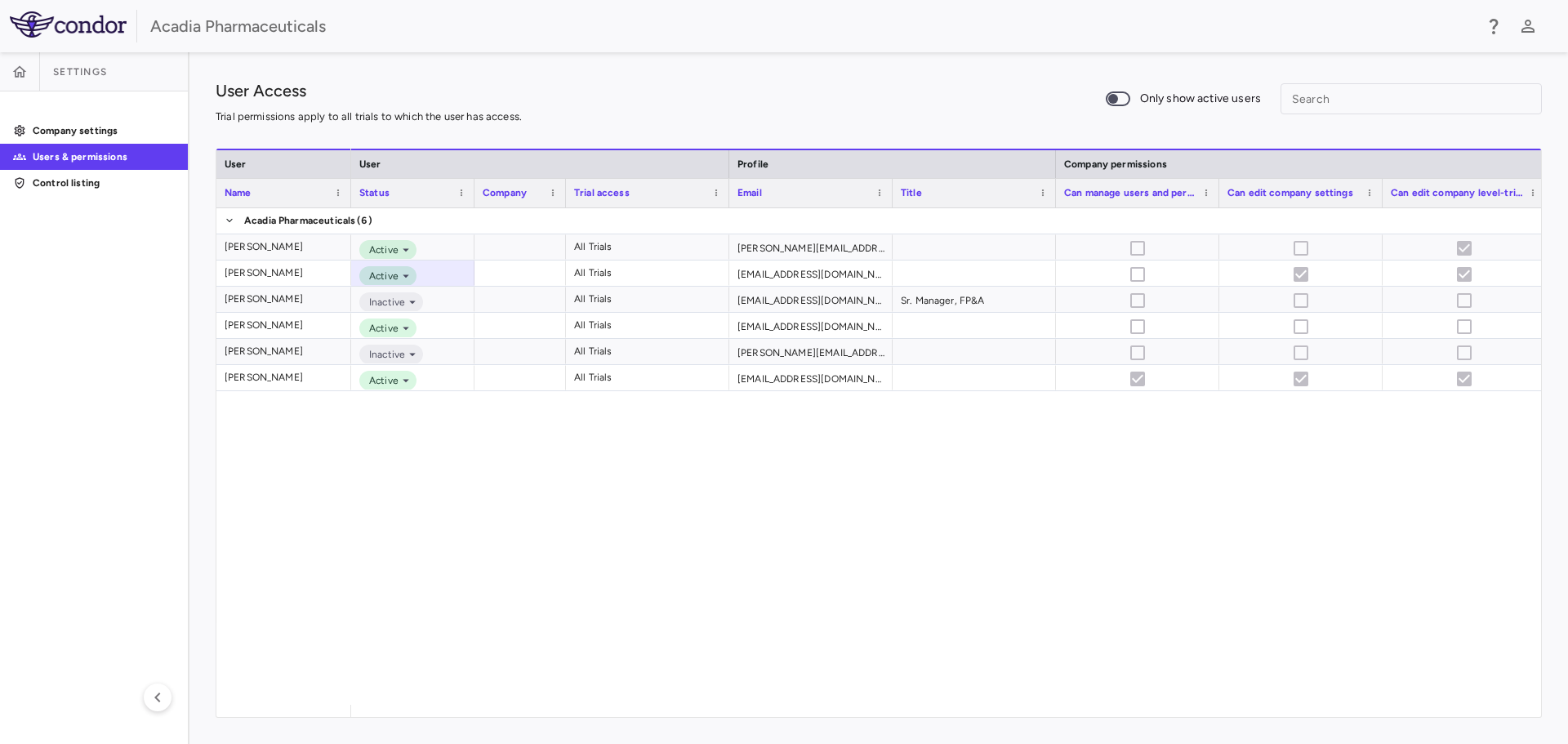
drag, startPoint x: 375, startPoint y: 203, endPoint x: 347, endPoint y: 202, distance: 28.0
click at [347, 202] on div at bounding box center [350, 193] width 7 height 28
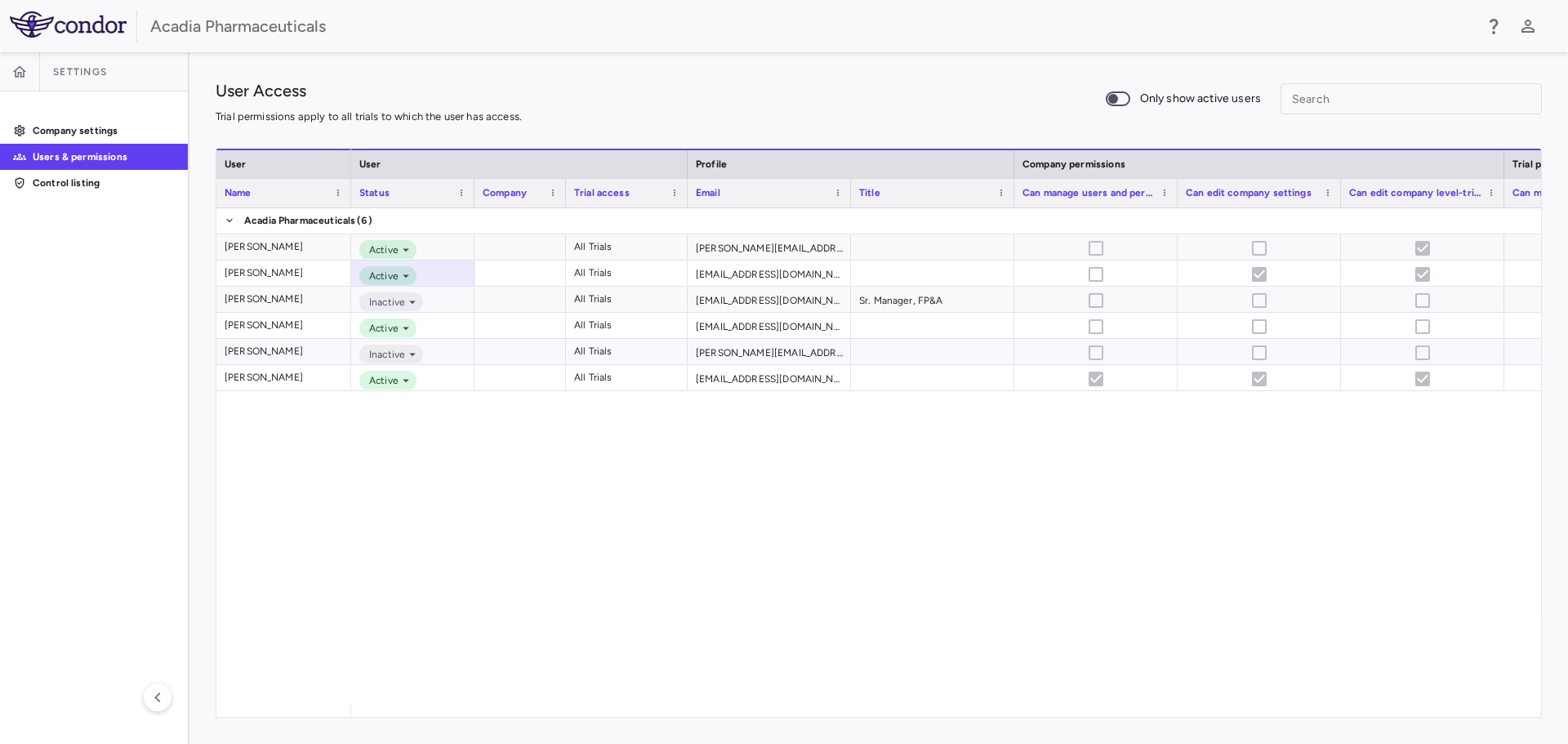
drag, startPoint x: 726, startPoint y: 202, endPoint x: 685, endPoint y: 206, distance: 41.2
click at [685, 206] on div at bounding box center [687, 193] width 7 height 28
drag, startPoint x: 1011, startPoint y: 203, endPoint x: 978, endPoint y: 209, distance: 33.5
click at [978, 209] on div "User Name User Profile Company permissions Trial permissions Status Company" at bounding box center [878, 433] width 1324 height 568
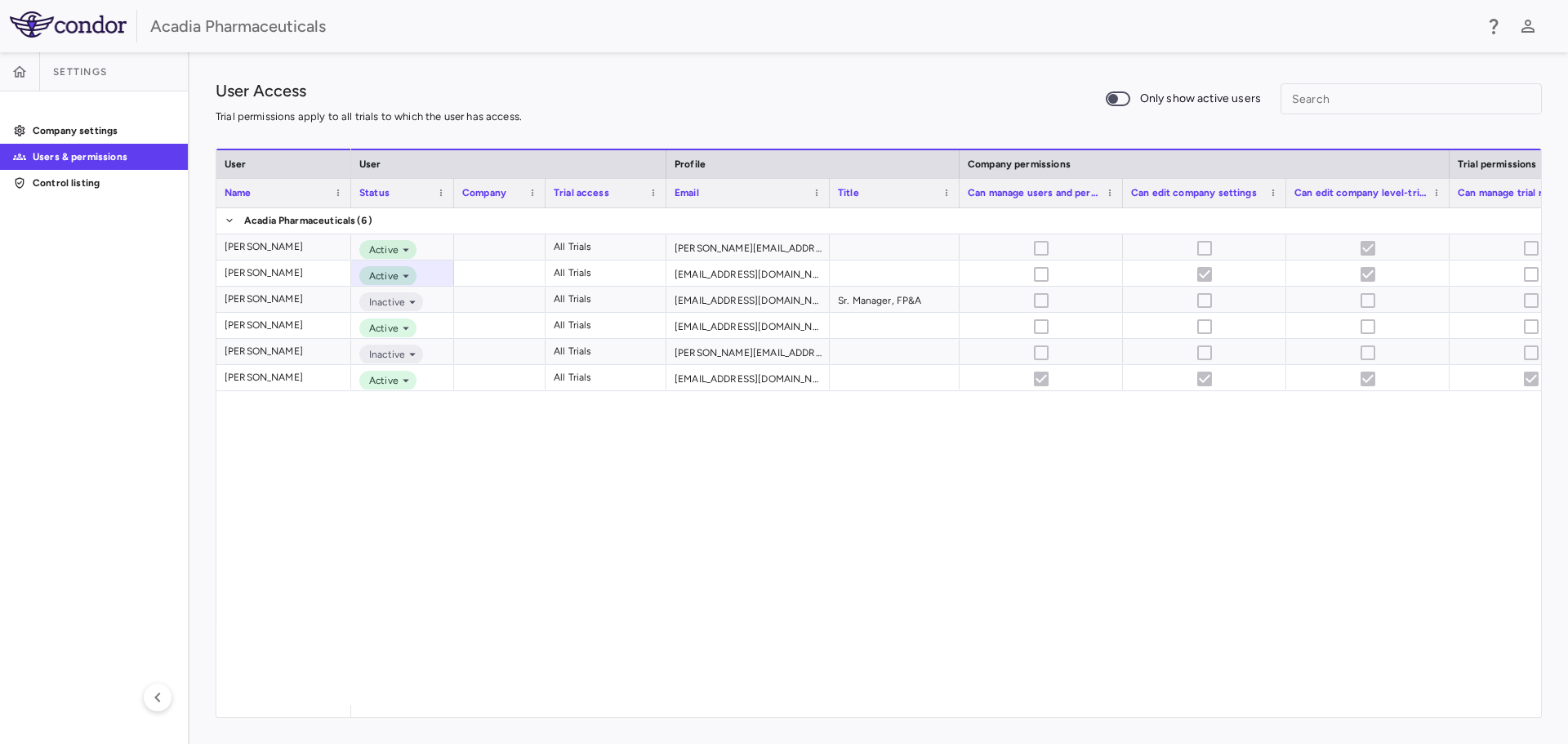
drag, startPoint x: 473, startPoint y: 204, endPoint x: 452, endPoint y: 204, distance: 21.0
click at [452, 204] on div at bounding box center [453, 193] width 7 height 28
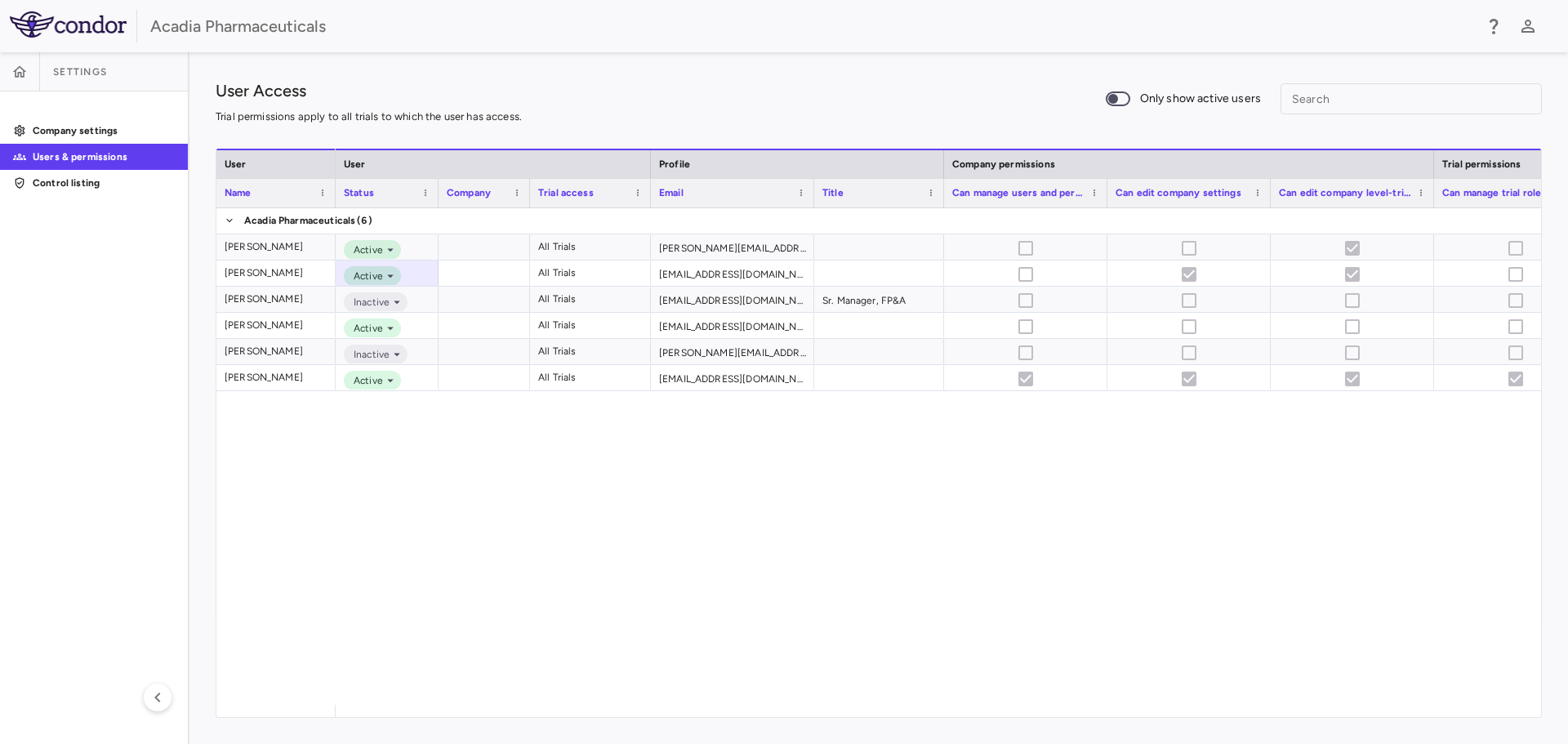
drag, startPoint x: 348, startPoint y: 199, endPoint x: 333, endPoint y: 203, distance: 15.5
click at [333, 203] on div at bounding box center [335, 193] width 7 height 28
drag, startPoint x: 527, startPoint y: 195, endPoint x: 516, endPoint y: 196, distance: 11.0
click at [516, 196] on div at bounding box center [518, 193] width 7 height 28
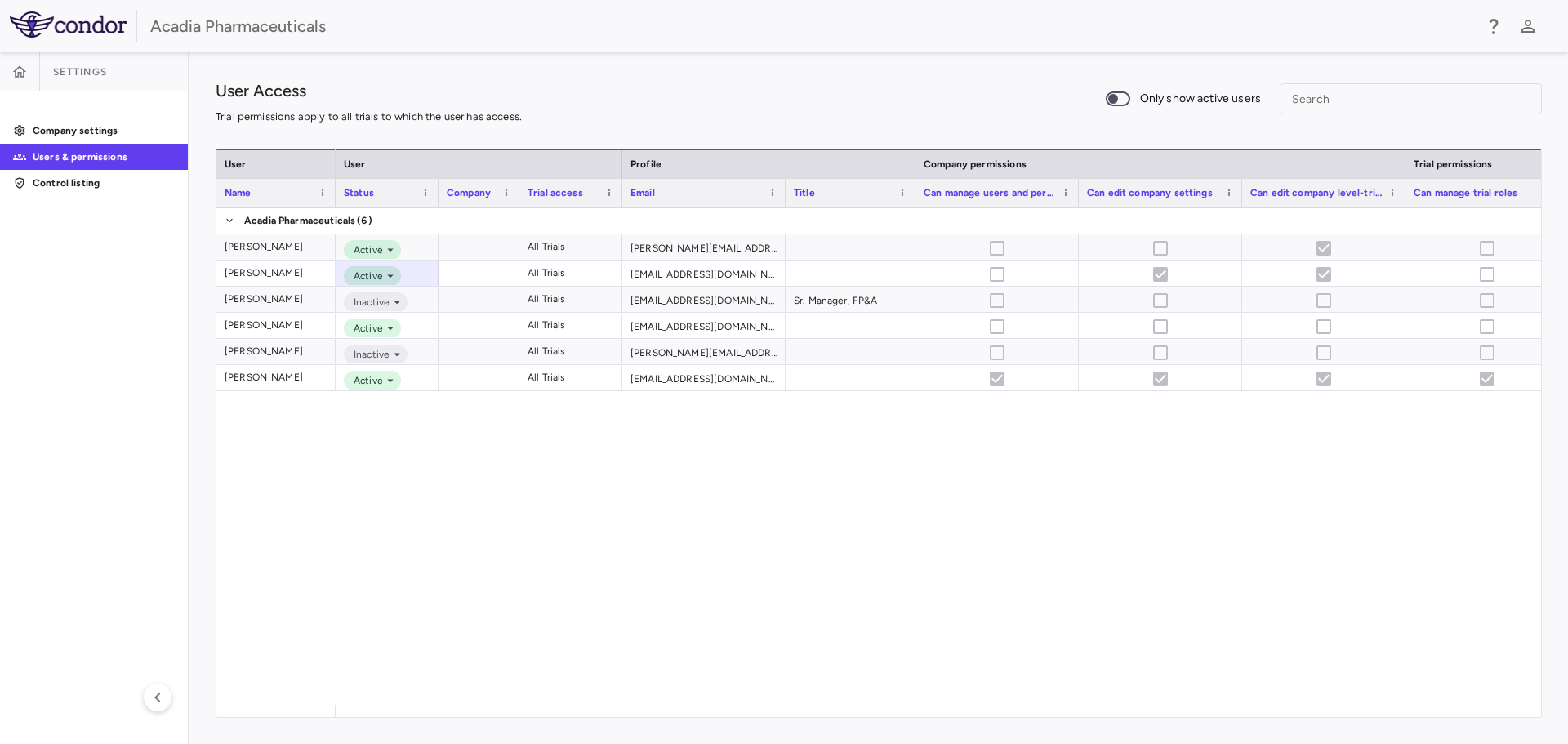
drag, startPoint x: 639, startPoint y: 204, endPoint x: 620, endPoint y: 204, distance: 19.0
click at [620, 204] on div at bounding box center [621, 193] width 7 height 28
click at [903, 201] on div at bounding box center [906, 193] width 7 height 28
